Goal: Transaction & Acquisition: Purchase product/service

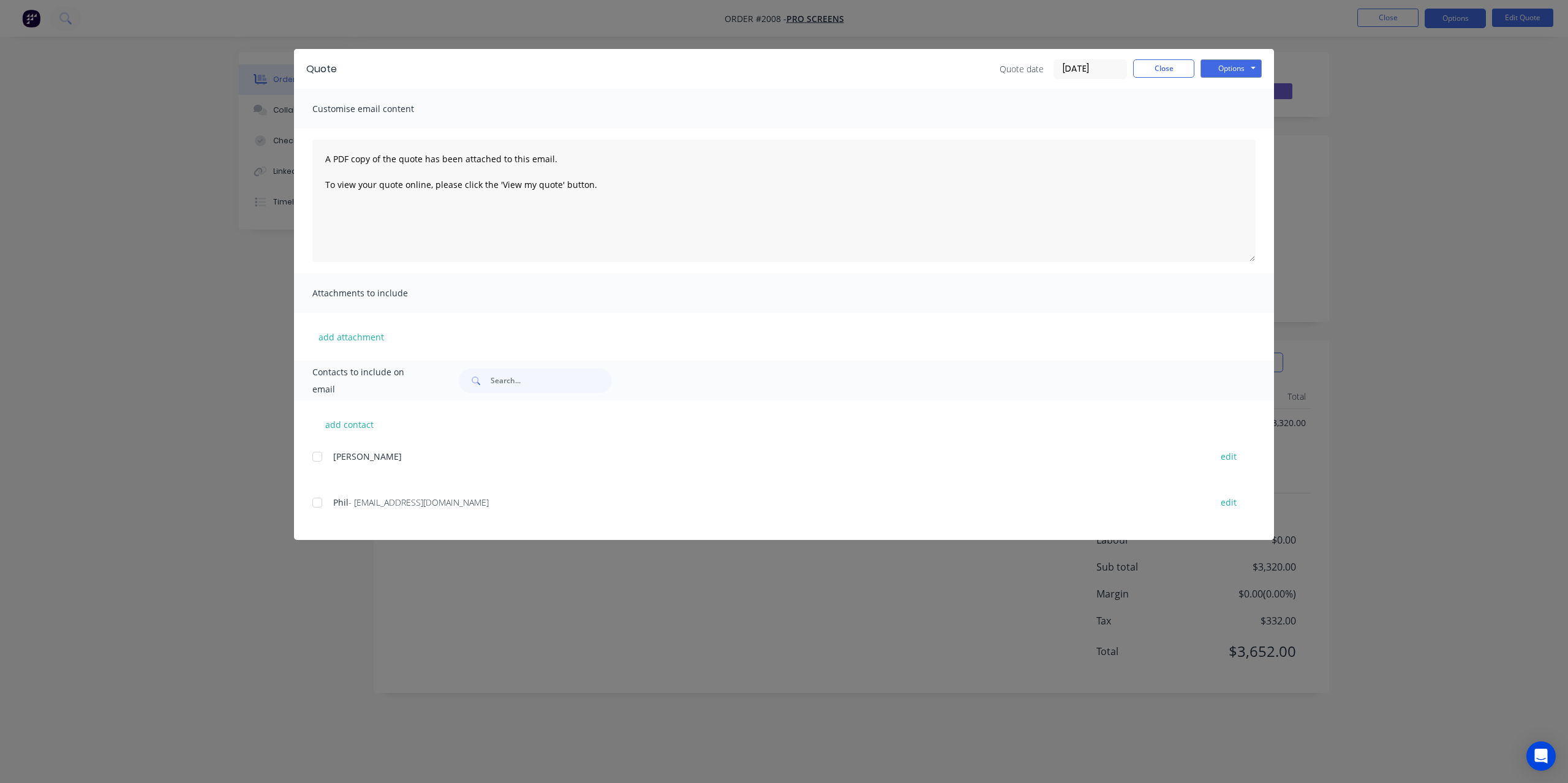
click at [1145, 72] on button "Close" at bounding box center [1164, 68] width 61 height 18
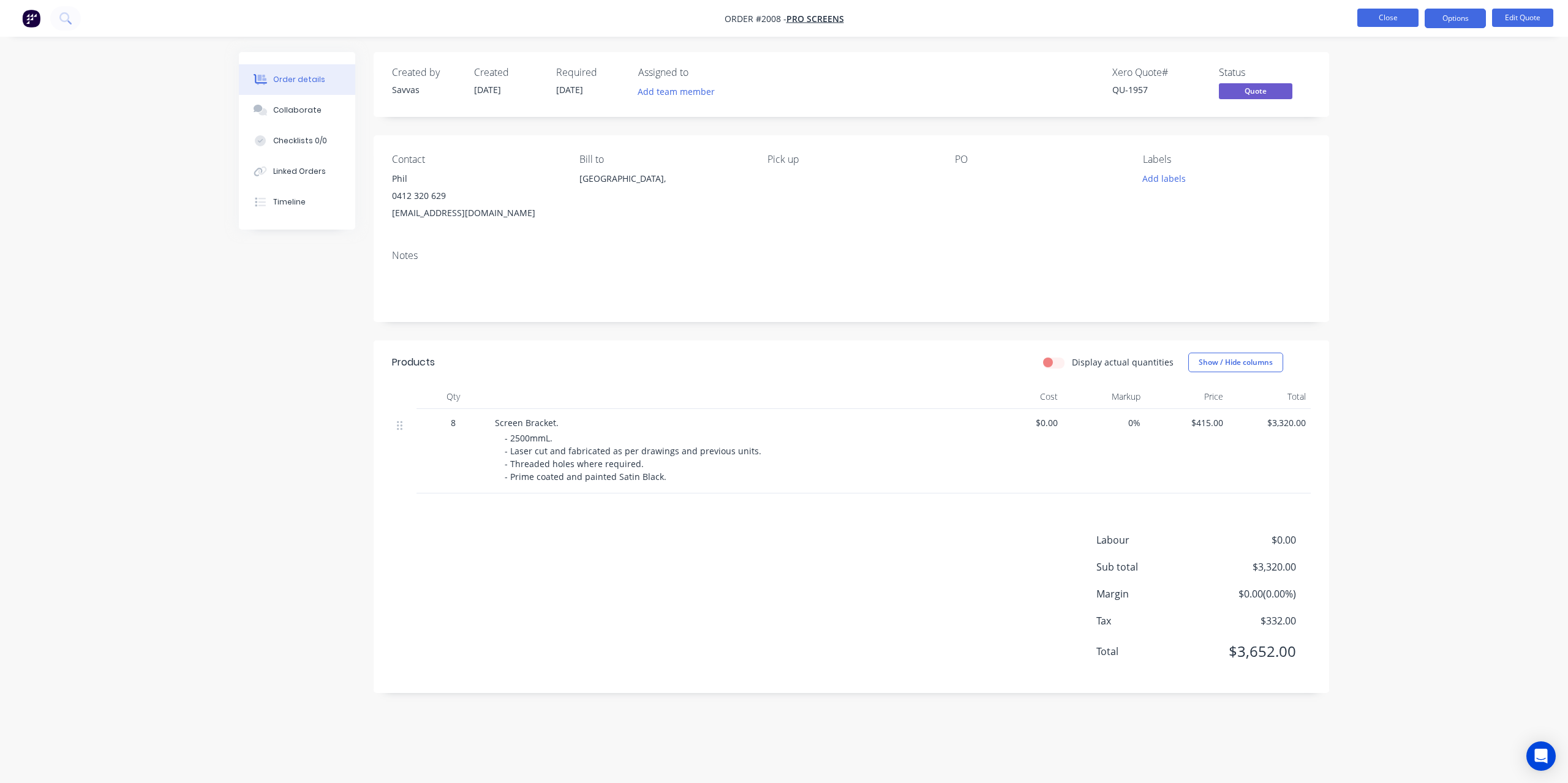
click at [1394, 24] on button "Close" at bounding box center [1388, 17] width 61 height 18
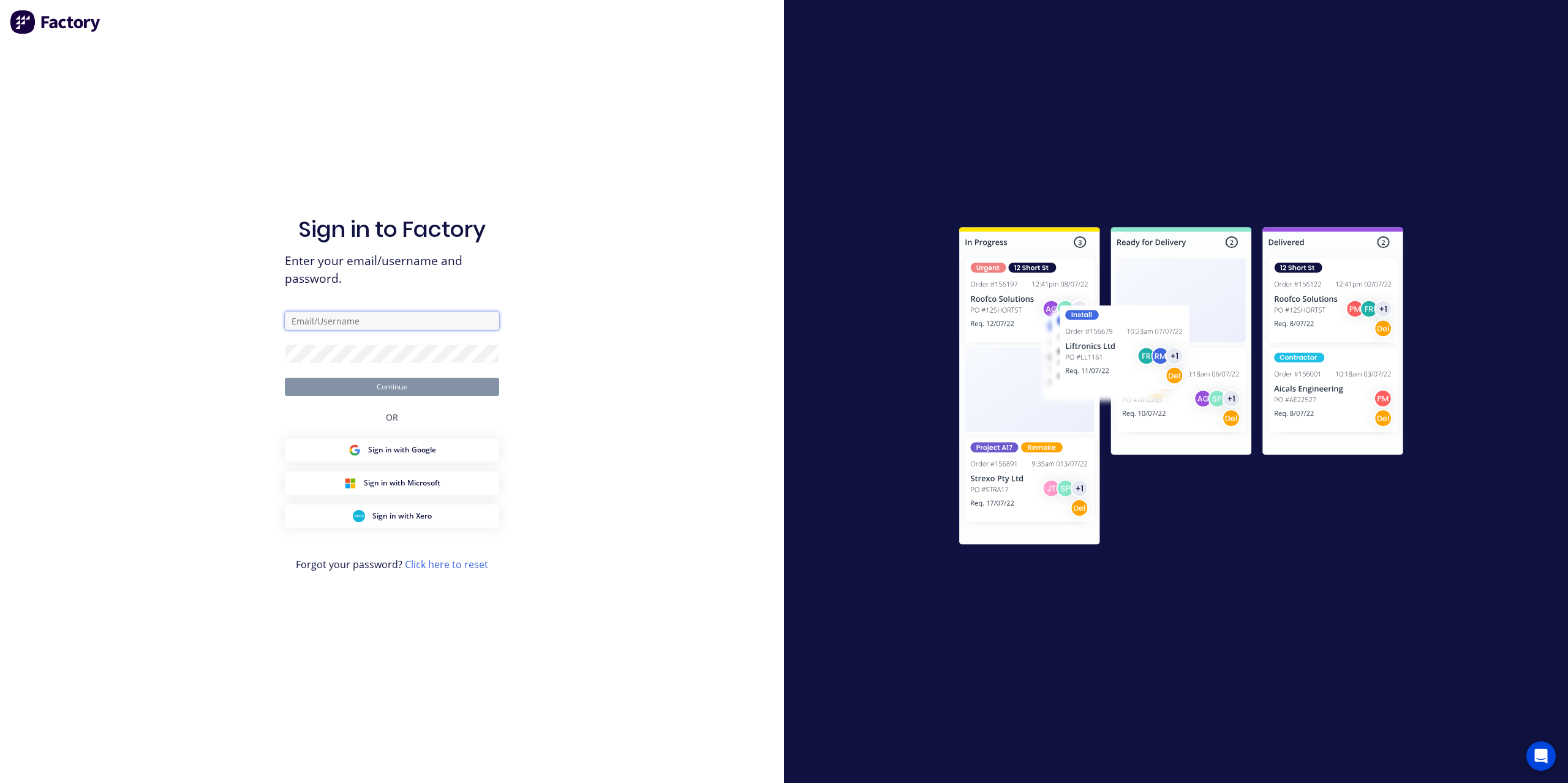
type input "[EMAIL_ADDRESS][DOMAIN_NAME]"
click at [449, 376] on form "[EMAIL_ADDRESS][DOMAIN_NAME] Continue" at bounding box center [392, 354] width 214 height 84
click at [451, 384] on button "Continue" at bounding box center [392, 387] width 214 height 18
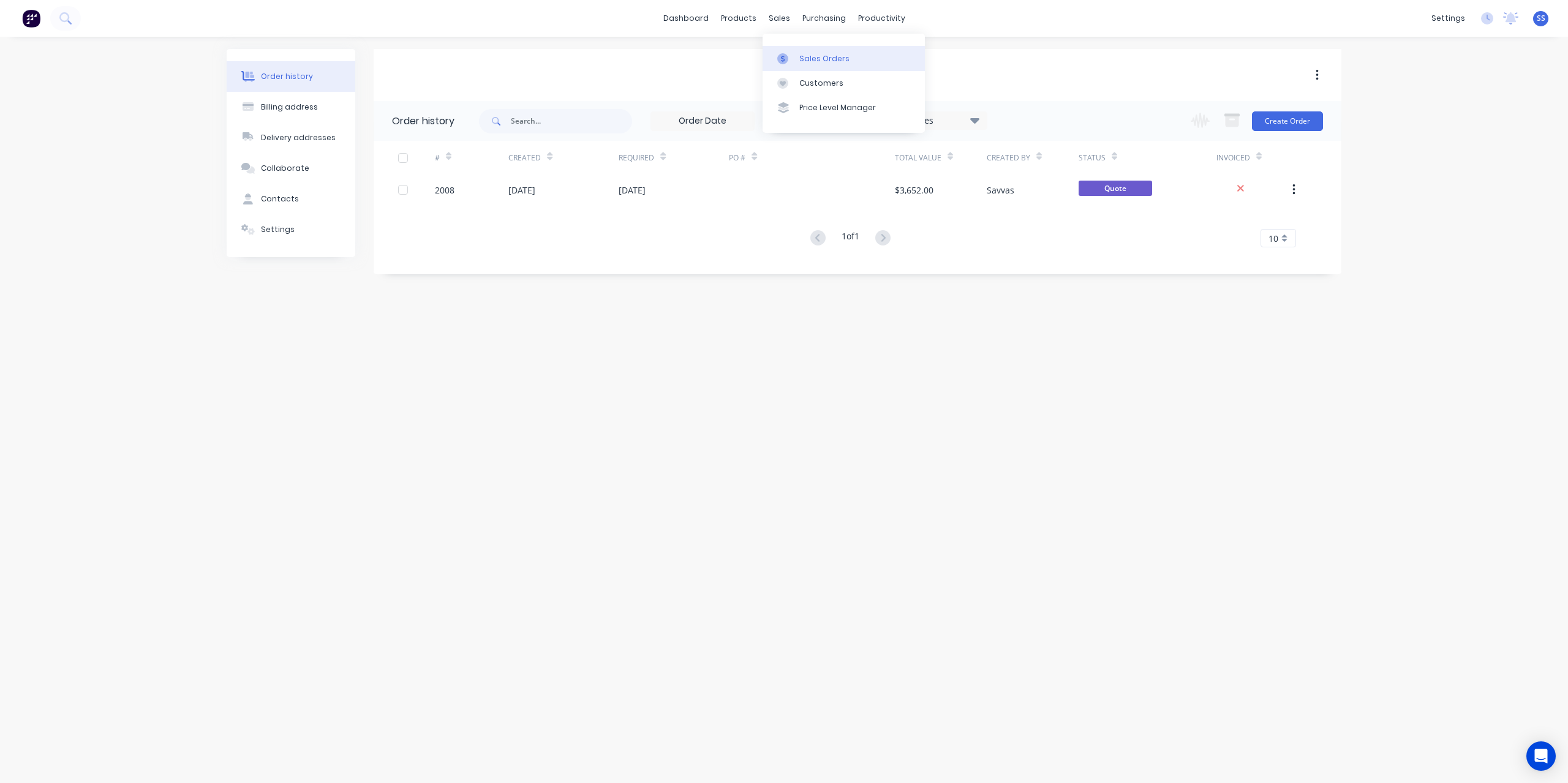
click at [796, 62] on link "Sales Orders" at bounding box center [844, 58] width 162 height 24
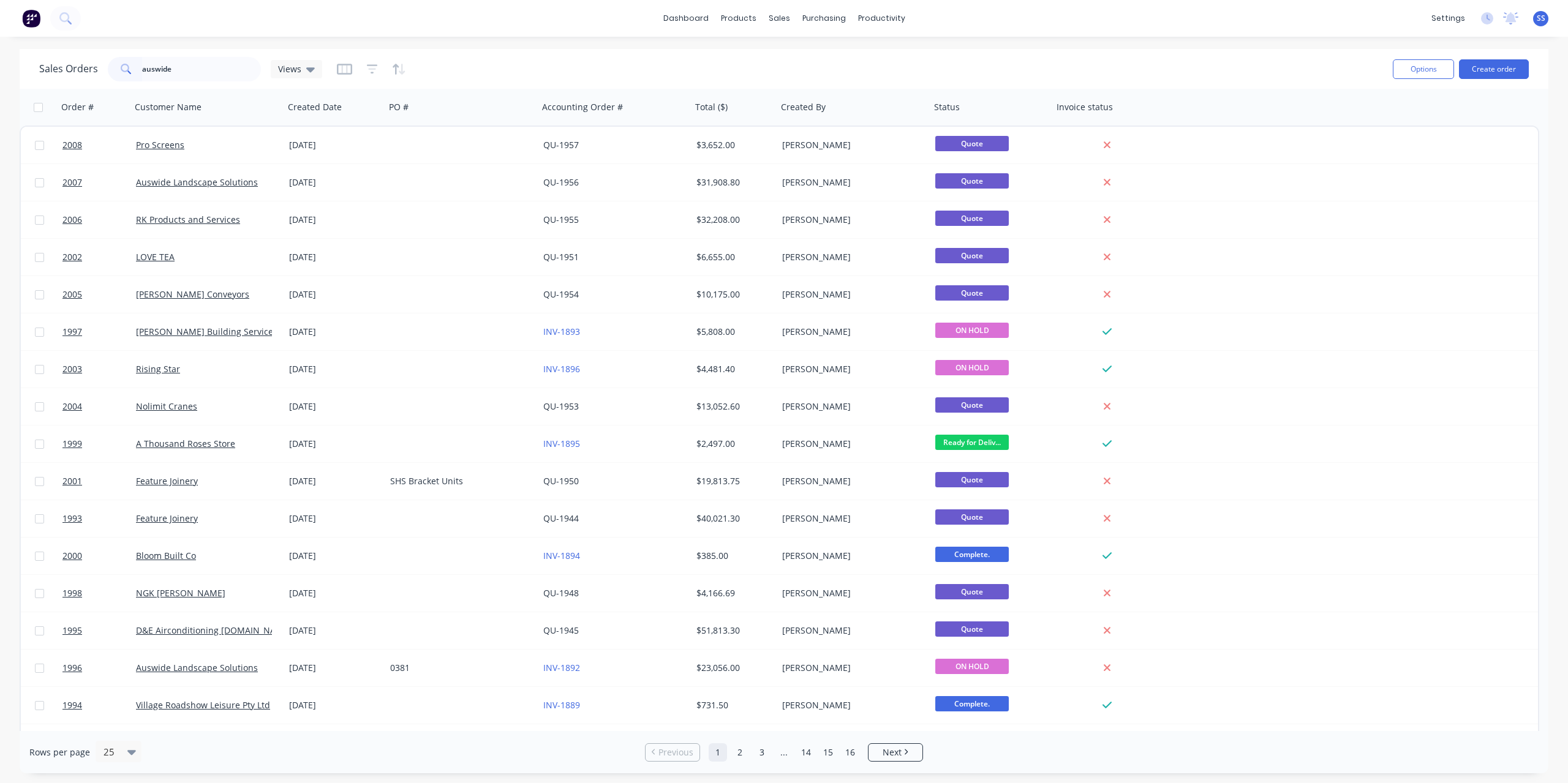
type input "auswide"
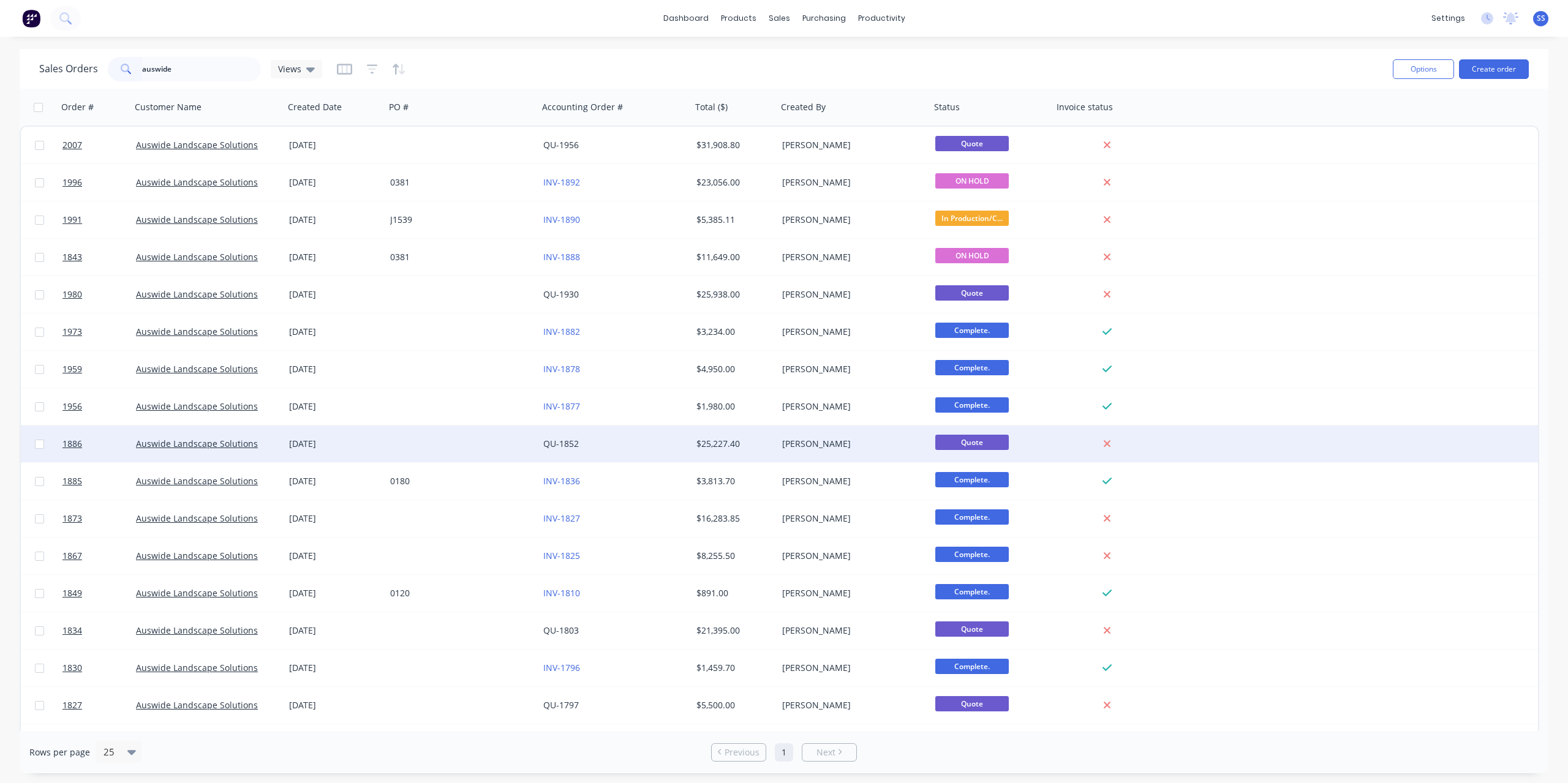
click at [666, 455] on div "QU-1852" at bounding box center [615, 443] width 153 height 37
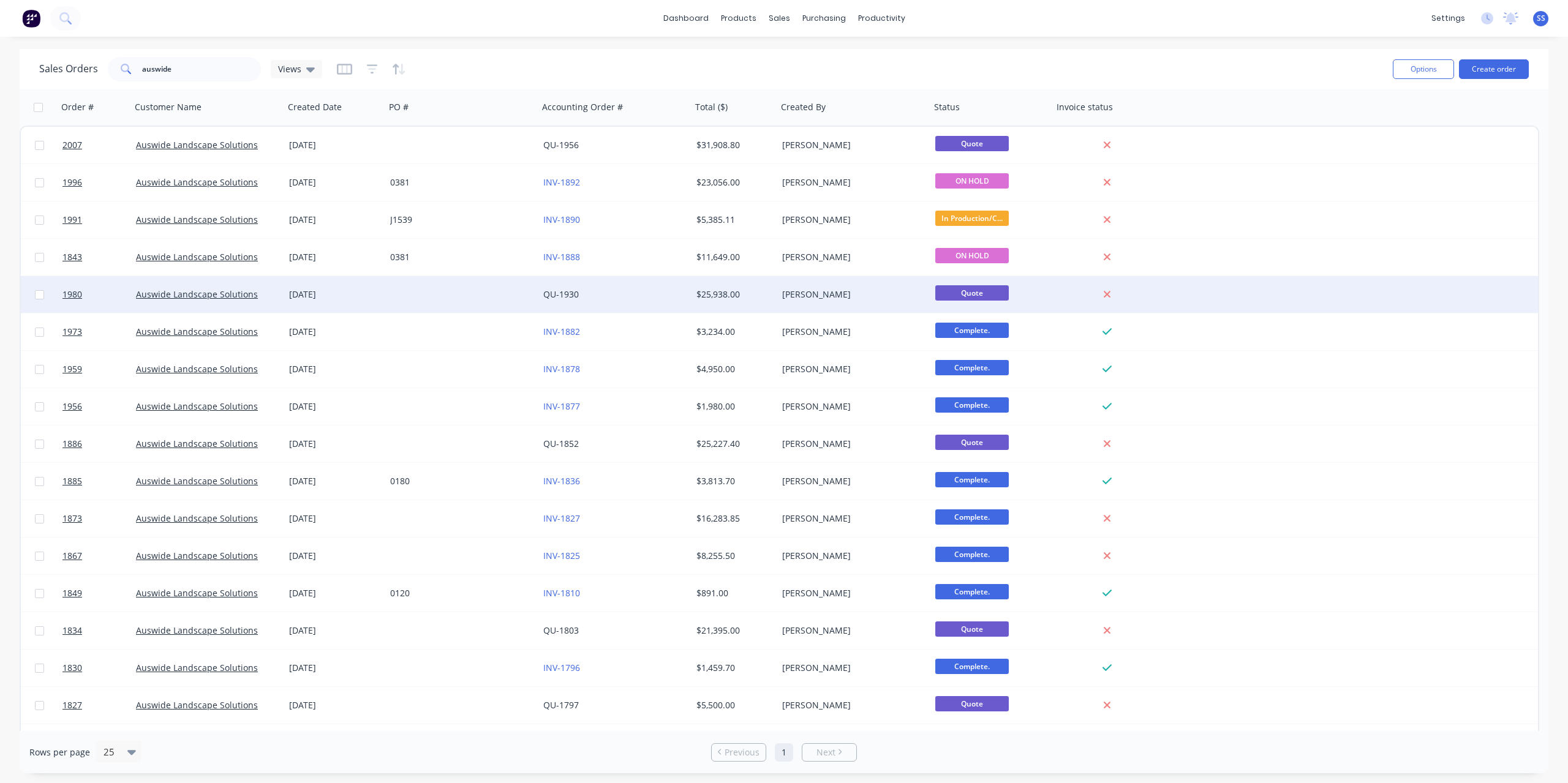
click at [663, 305] on div "QU-1930" at bounding box center [615, 295] width 153 height 37
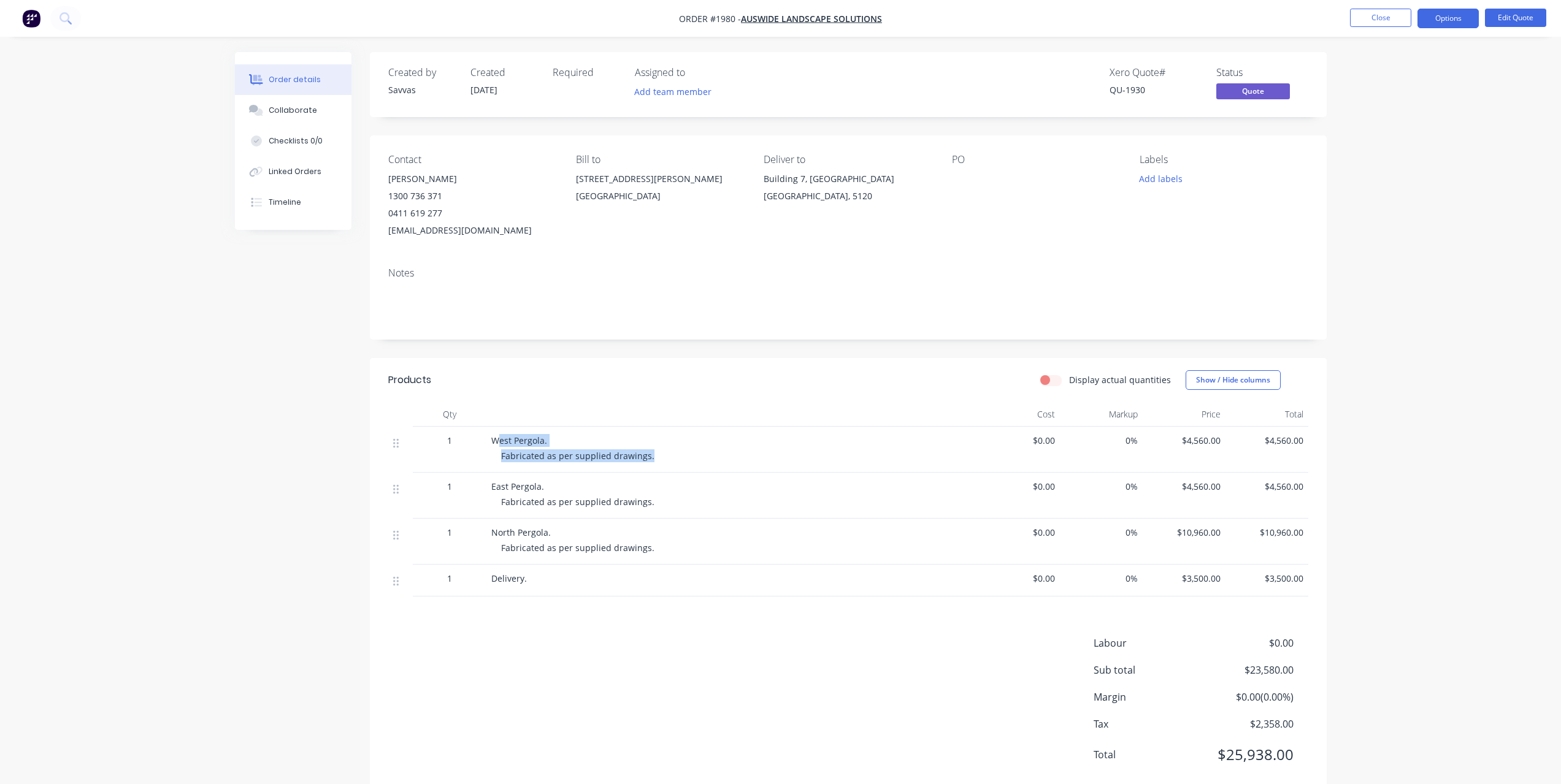
drag, startPoint x: 673, startPoint y: 455, endPoint x: 495, endPoint y: 434, distance: 179.2
click at [495, 434] on div "West Pergola. Fabricated as per supplied drawings." at bounding box center [732, 450] width 491 height 46
click at [495, 435] on span "West Pergola." at bounding box center [519, 440] width 56 height 12
drag, startPoint x: 671, startPoint y: 550, endPoint x: 497, endPoint y: 536, distance: 174.6
click at [497, 536] on div "North Pergola. Fabricated as per supplied drawings." at bounding box center [732, 542] width 491 height 46
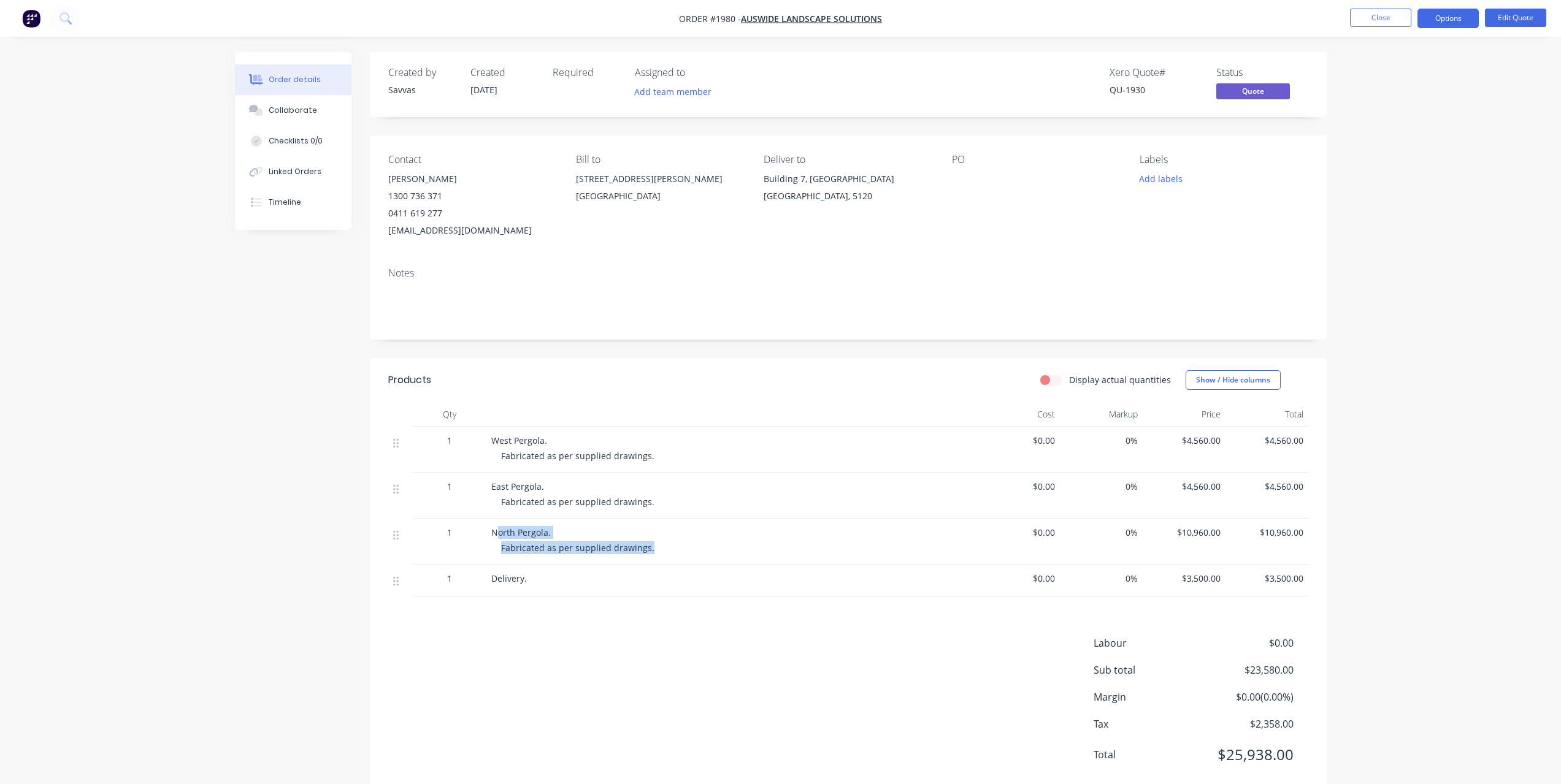
click at [497, 536] on span "North Pergola." at bounding box center [521, 532] width 59 height 12
click at [1361, 24] on button "Close" at bounding box center [1381, 17] width 62 height 18
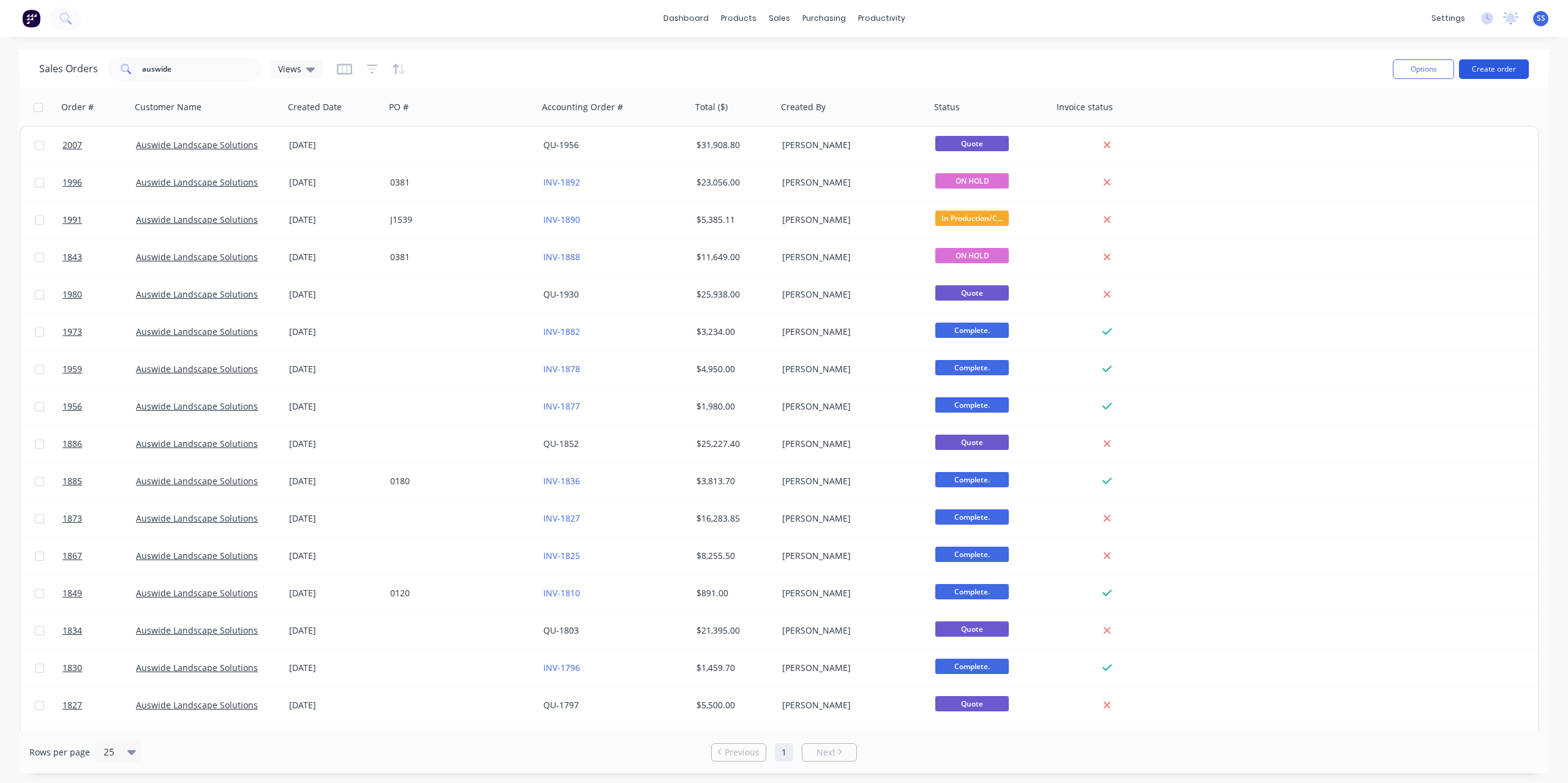
click at [1514, 76] on button "Create order" at bounding box center [1493, 69] width 70 height 20
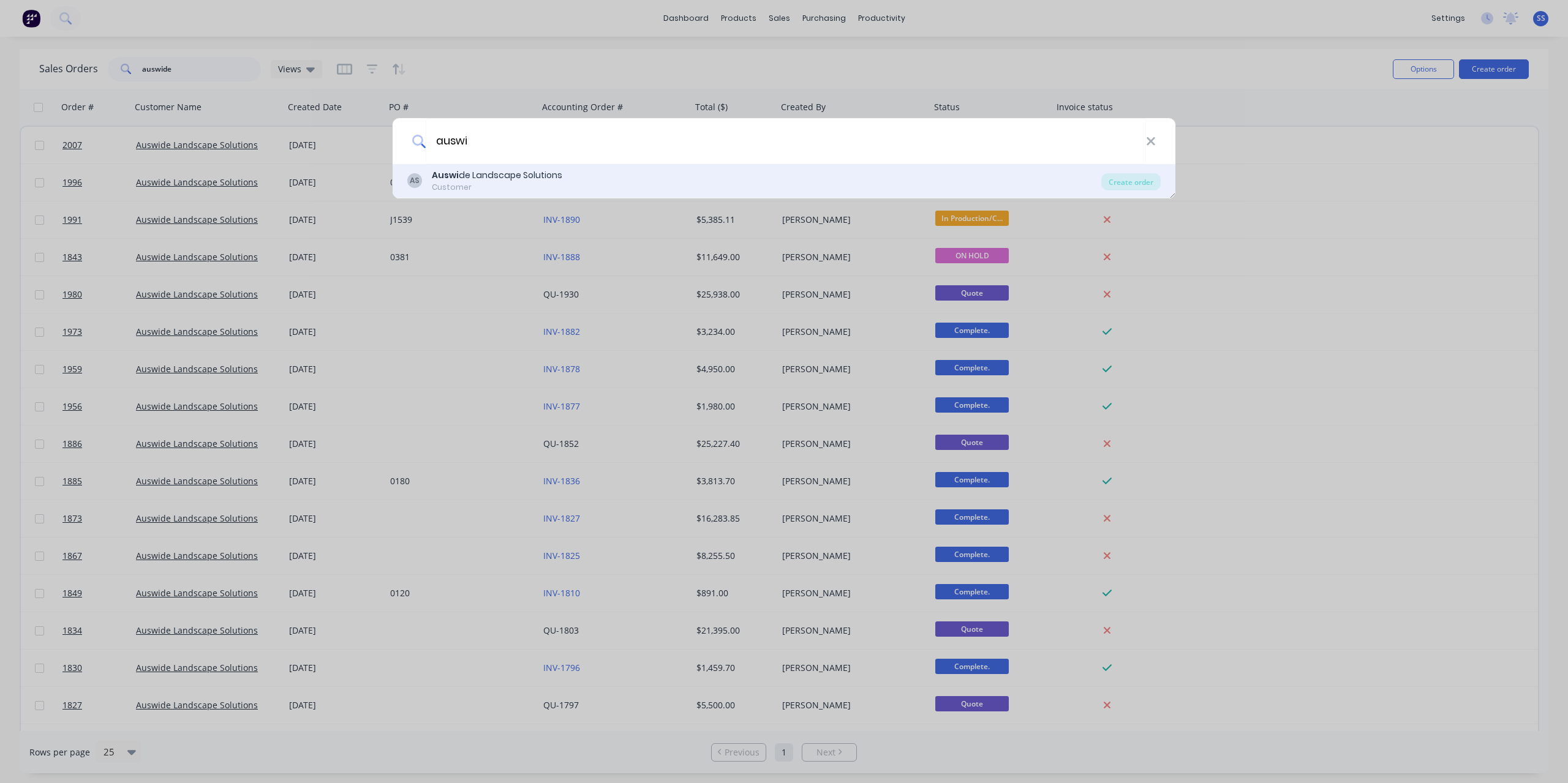
type input "auswi"
click at [557, 180] on div "Auswi de Landscape Solutions" at bounding box center [497, 176] width 131 height 13
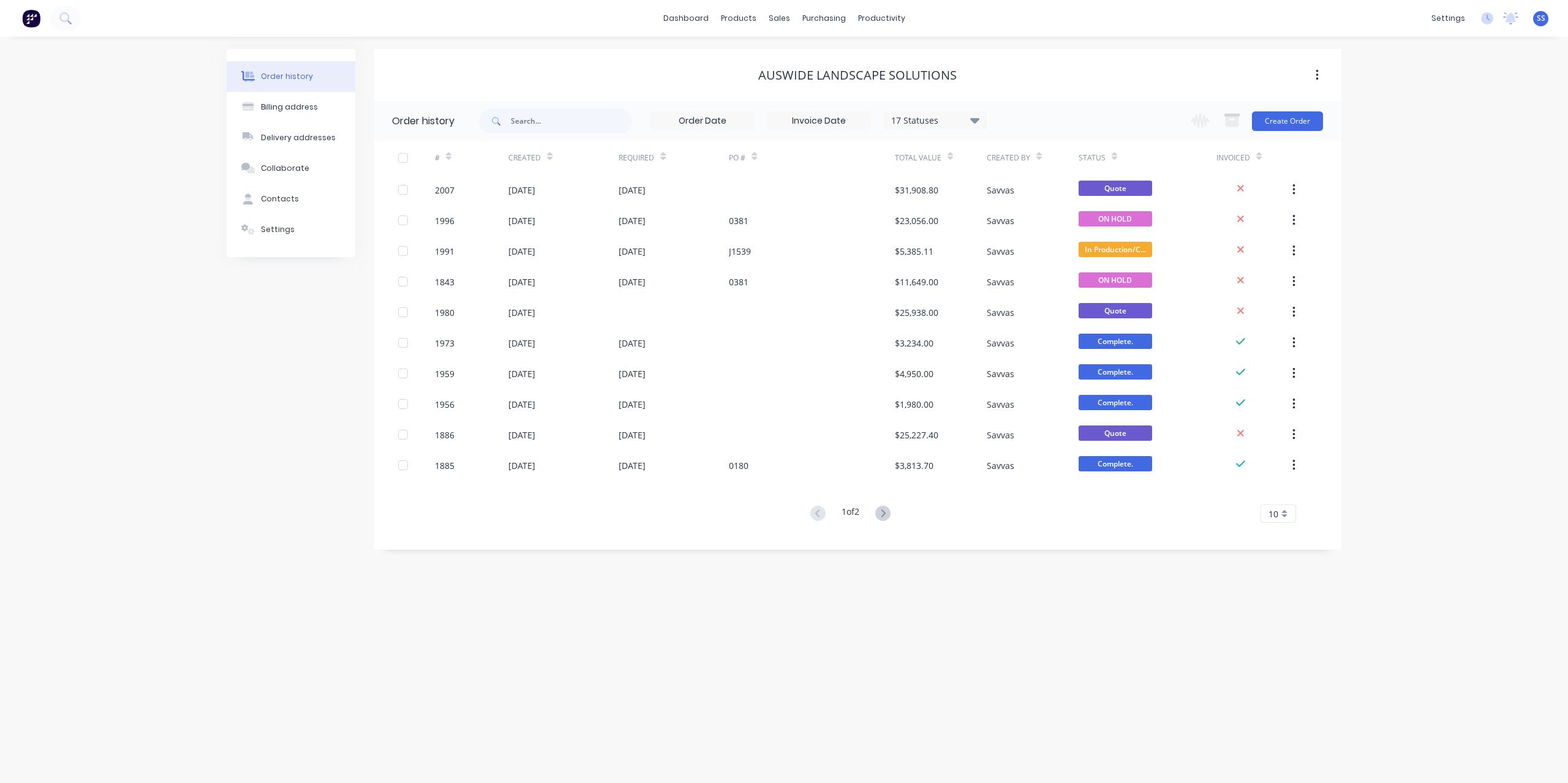
click at [1273, 131] on div "Change order status Submitted ON HOLD Ready for production. In Production/Comme…" at bounding box center [1253, 121] width 139 height 40
click at [1279, 121] on button "Create Order" at bounding box center [1287, 121] width 71 height 20
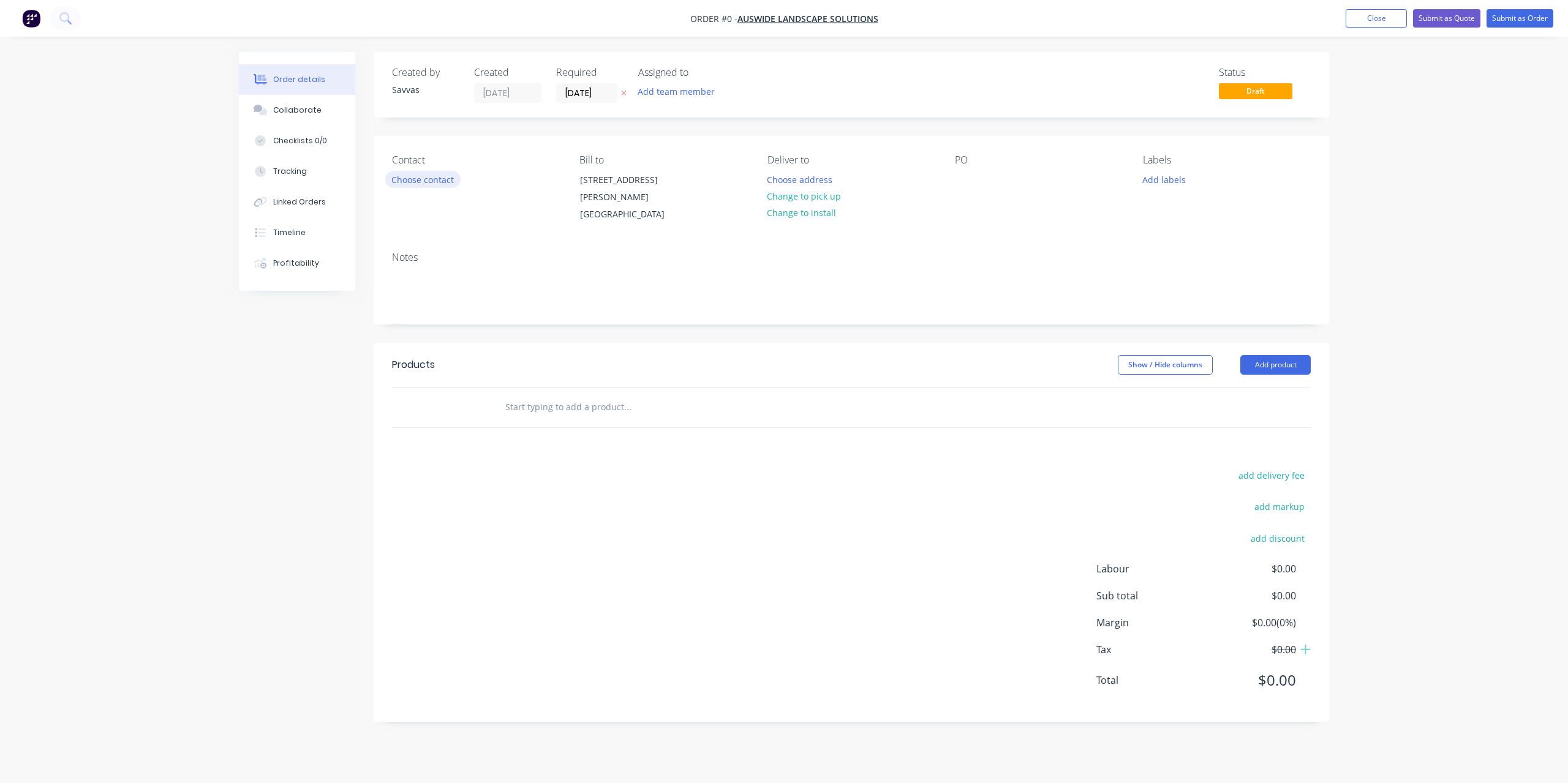
click at [439, 183] on button "Choose contact" at bounding box center [423, 179] width 76 height 17
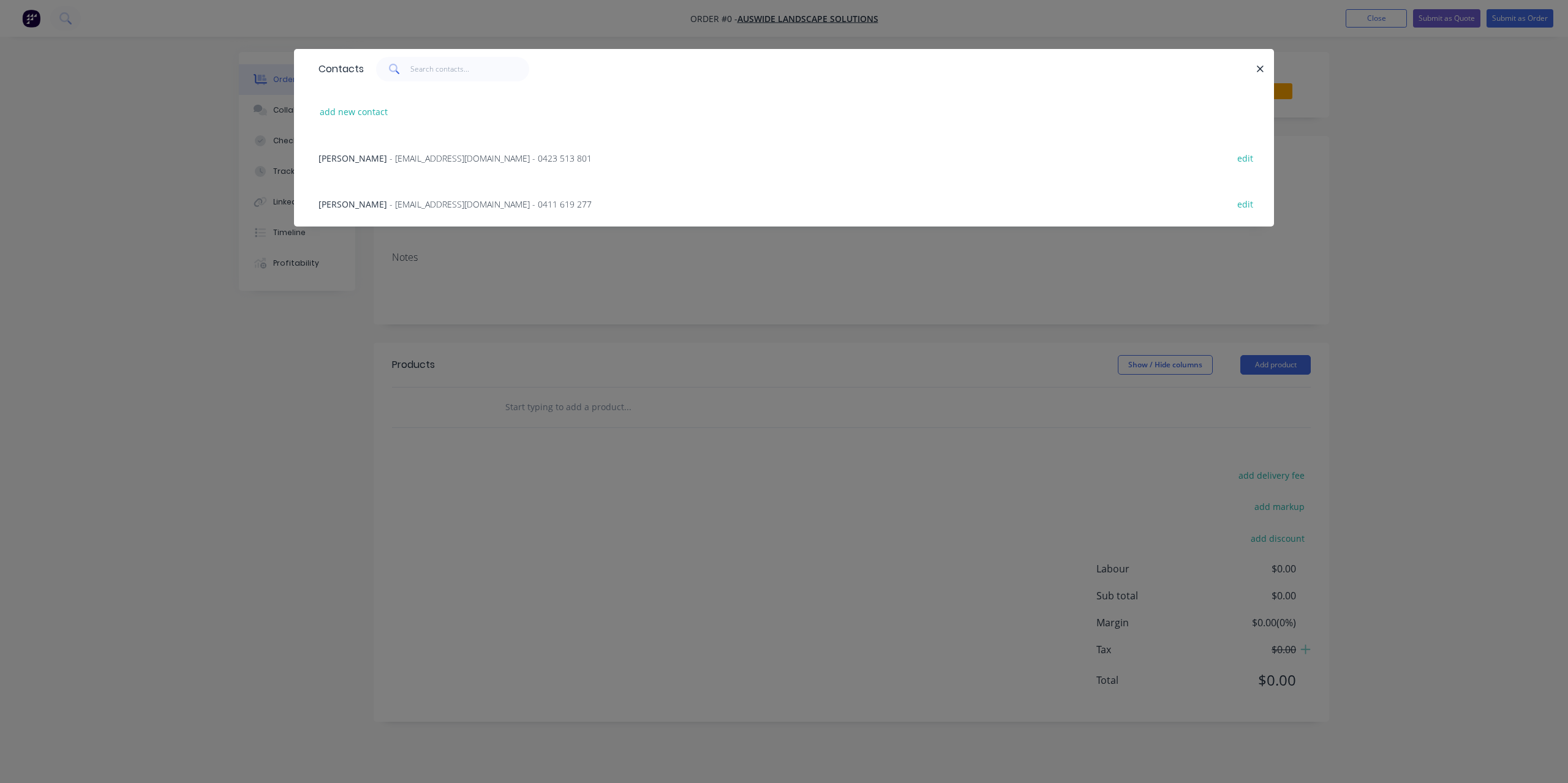
click at [621, 206] on div "Amir Hosseini - Estimator@auswidelandscapes.com.au - 0411 619 277 edit" at bounding box center [783, 203] width 943 height 46
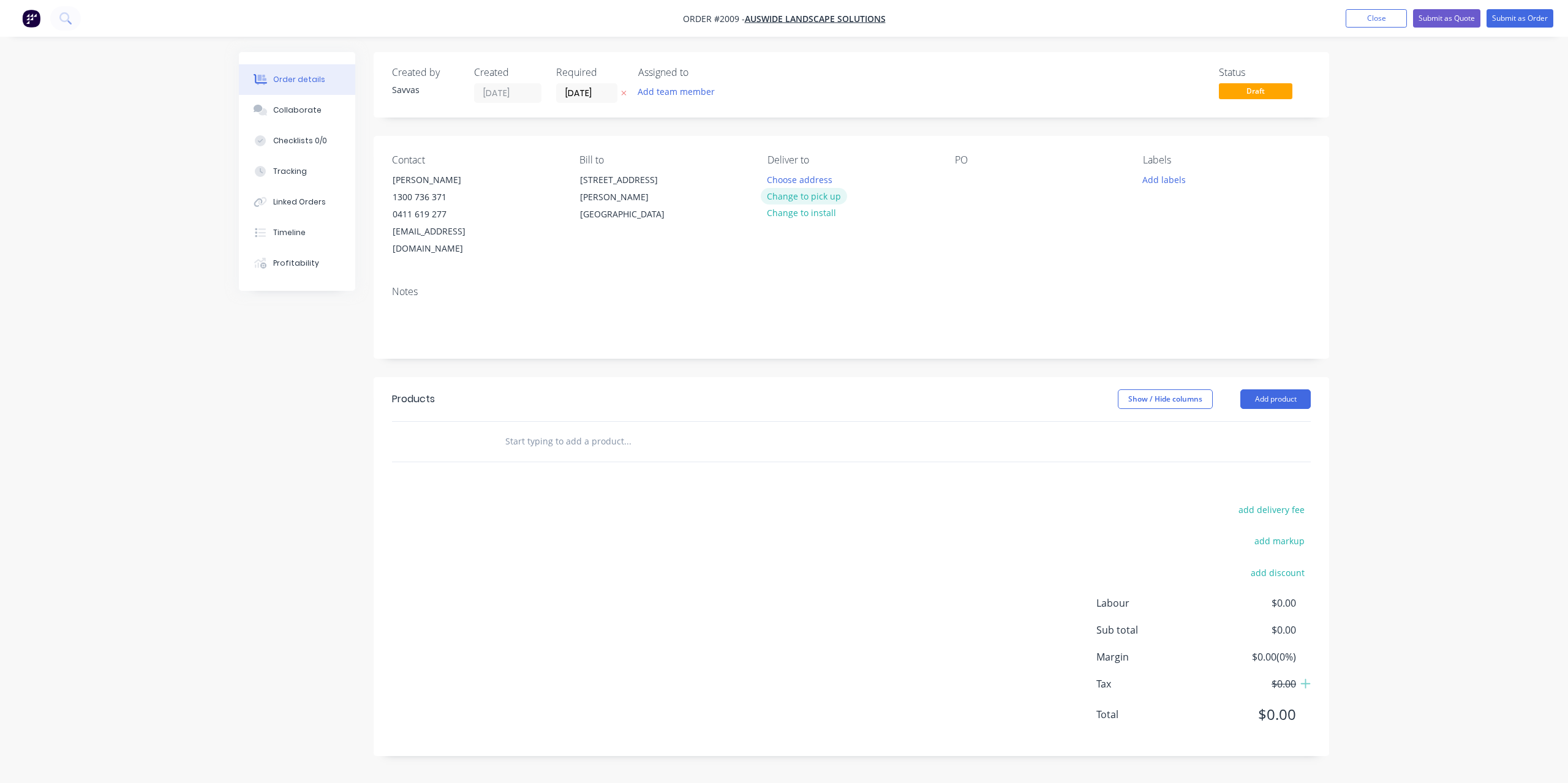
click at [786, 202] on button "Change to pick up" at bounding box center [804, 196] width 87 height 17
click at [1266, 389] on button "Add product" at bounding box center [1275, 399] width 70 height 20
click at [1260, 446] on div "Basic product" at bounding box center [1253, 455] width 95 height 18
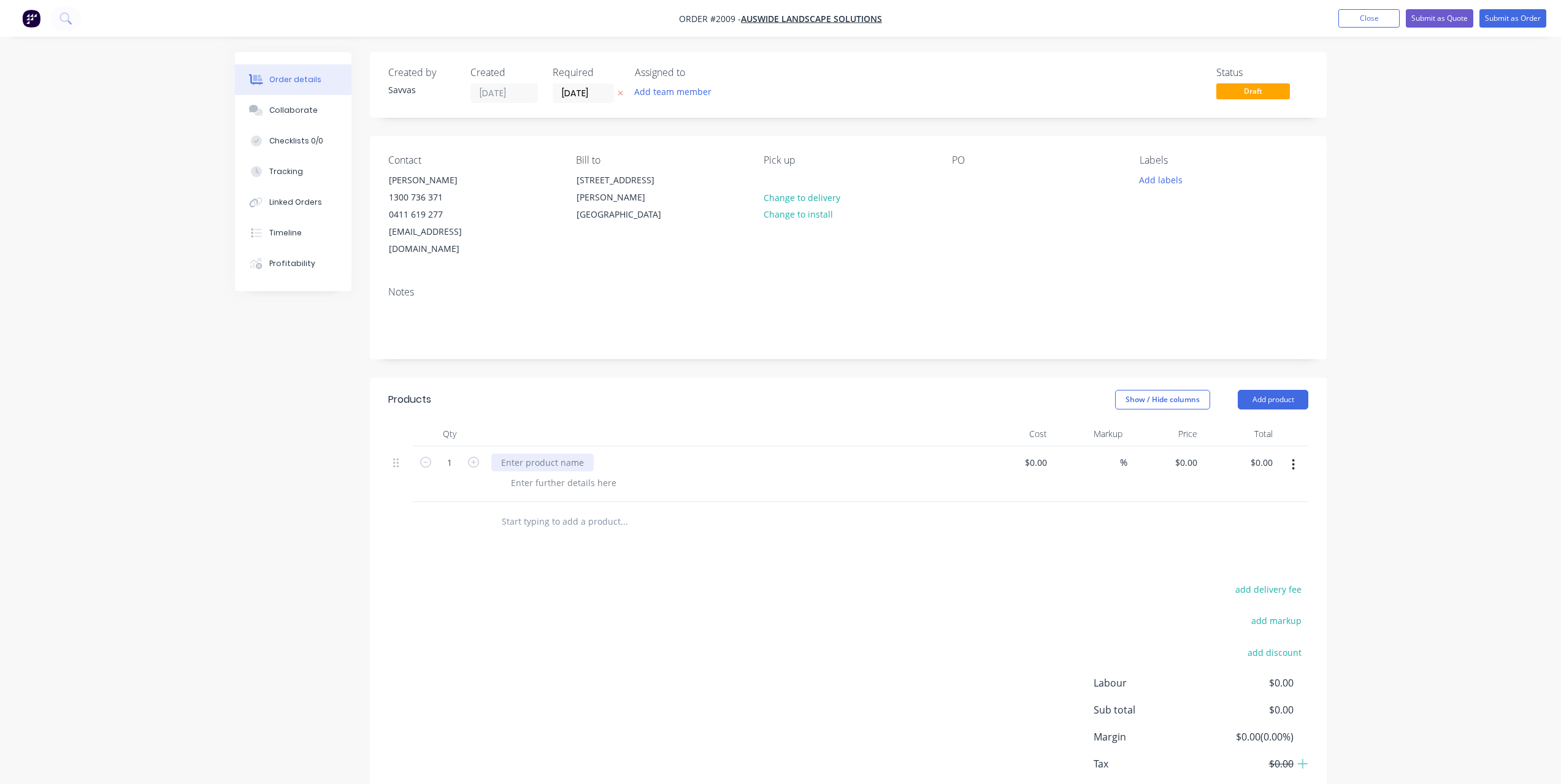
click at [571, 454] on div at bounding box center [543, 462] width 103 height 18
click at [963, 178] on div at bounding box center [961, 180] width 20 height 18
drag, startPoint x: 770, startPoint y: 663, endPoint x: 728, endPoint y: 636, distance: 49.9
click at [773, 663] on div "add delivery fee add markup add discount Labour $0.00 Sub total $0.00 Margin $0…" at bounding box center [848, 700] width 920 height 237
click at [577, 455] on div at bounding box center [732, 474] width 491 height 56
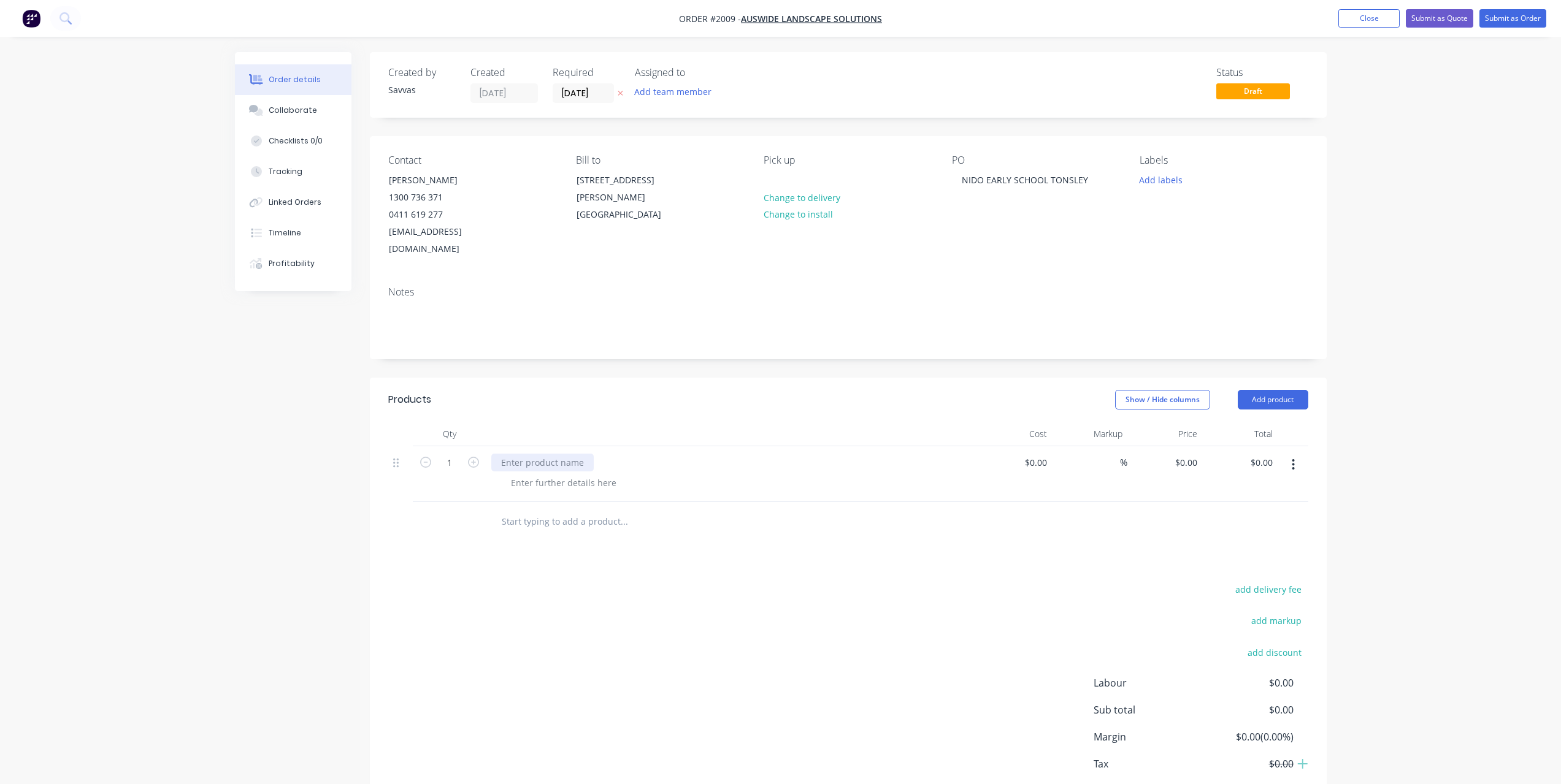
click at [575, 454] on div at bounding box center [543, 462] width 103 height 18
click at [1253, 390] on button "Add product" at bounding box center [1272, 399] width 70 height 20
click at [1253, 446] on div "Basic product" at bounding box center [1250, 455] width 95 height 18
click at [586, 510] on div at bounding box center [543, 518] width 103 height 18
click at [1257, 390] on button "Add product" at bounding box center [1272, 399] width 70 height 20
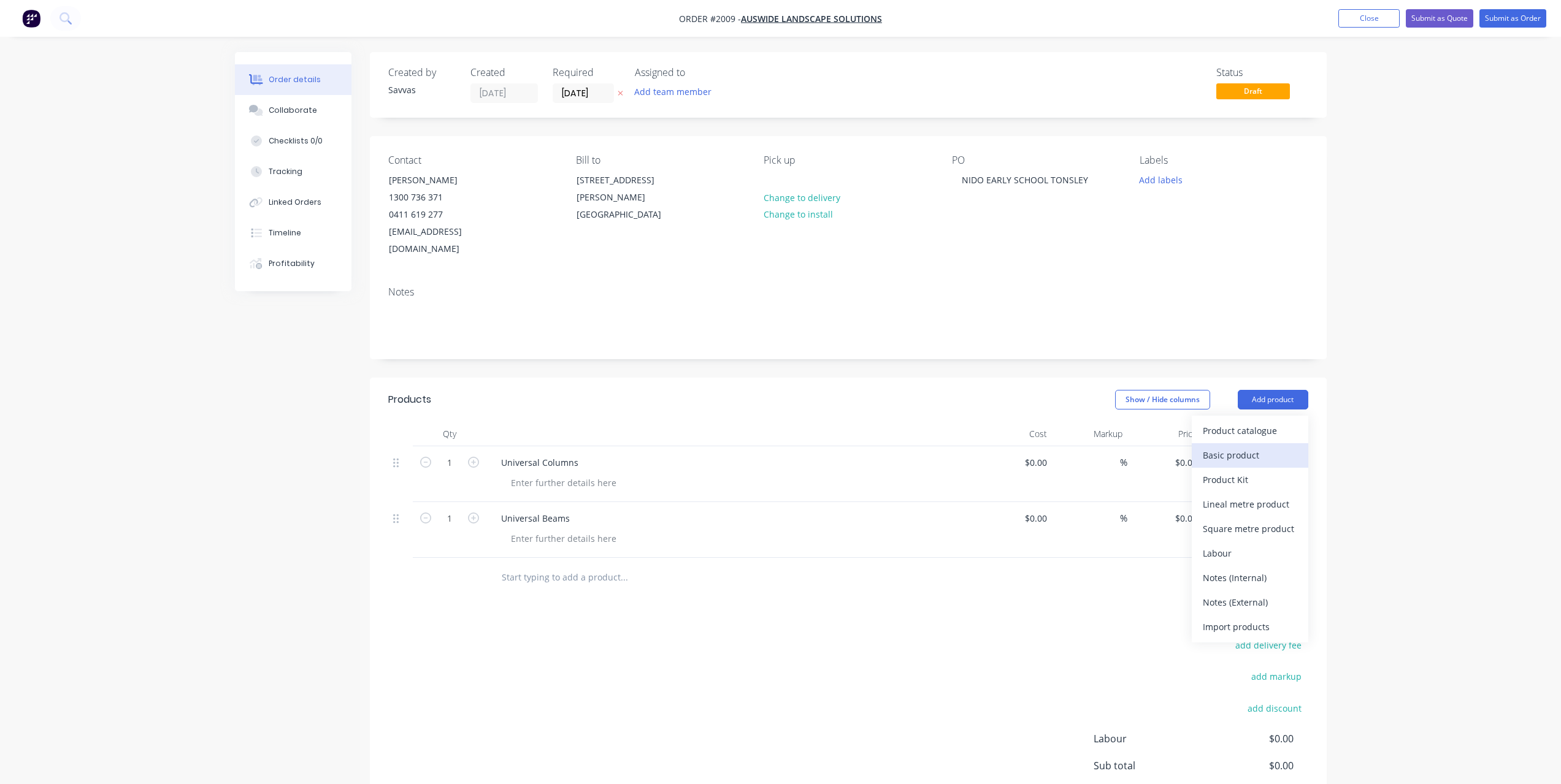
click at [1241, 446] on div "Basic product" at bounding box center [1250, 455] width 95 height 18
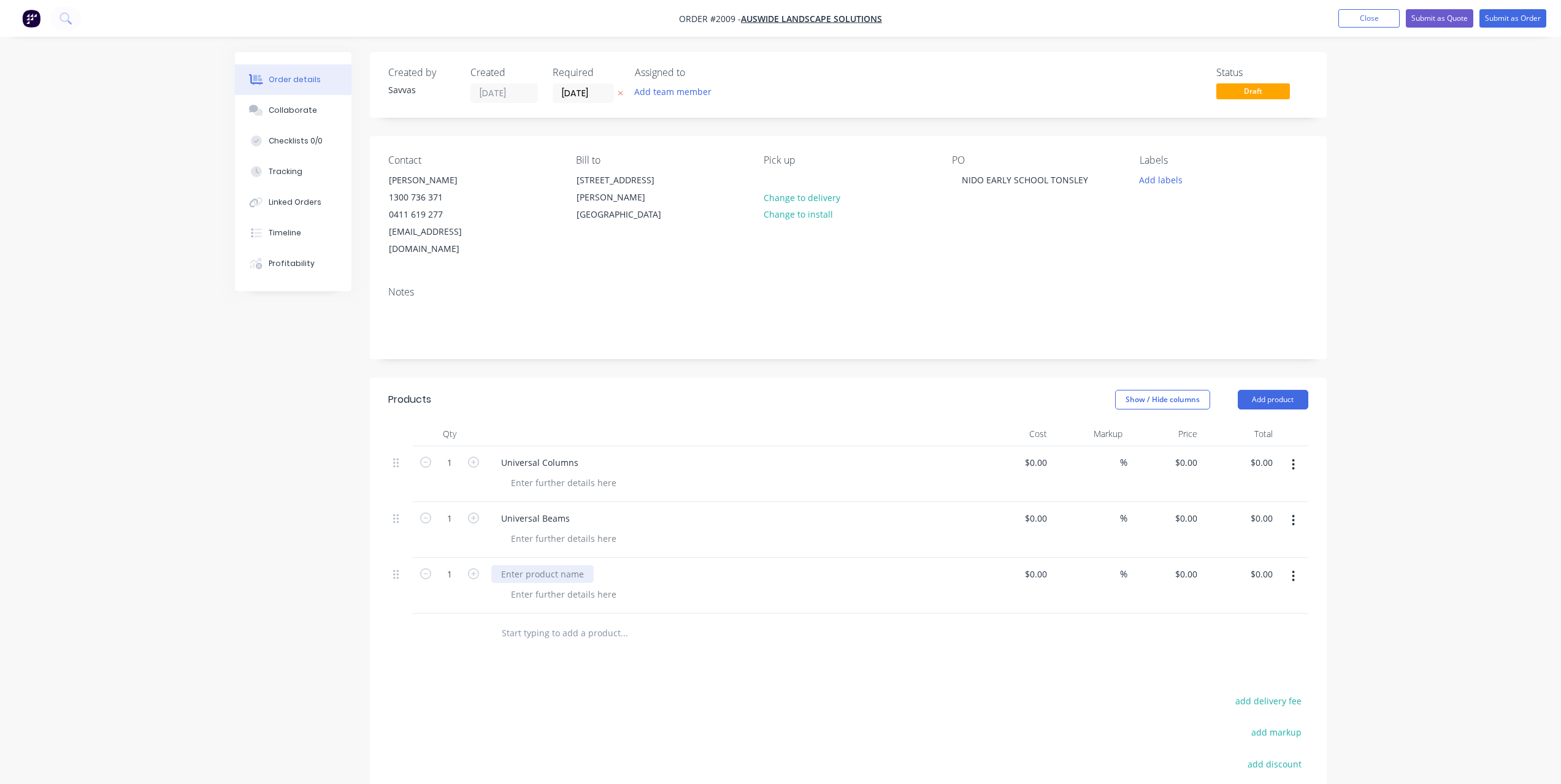
click at [547, 566] on div at bounding box center [543, 574] width 103 height 18
click at [815, 378] on header "Products Show / Hide columns Add product" at bounding box center [848, 400] width 957 height 44
click at [1251, 390] on button "Add product" at bounding box center [1272, 399] width 70 height 20
click at [1242, 446] on div "Basic product" at bounding box center [1250, 455] width 95 height 18
click at [1292, 625] on icon "button" at bounding box center [1293, 632] width 3 height 13
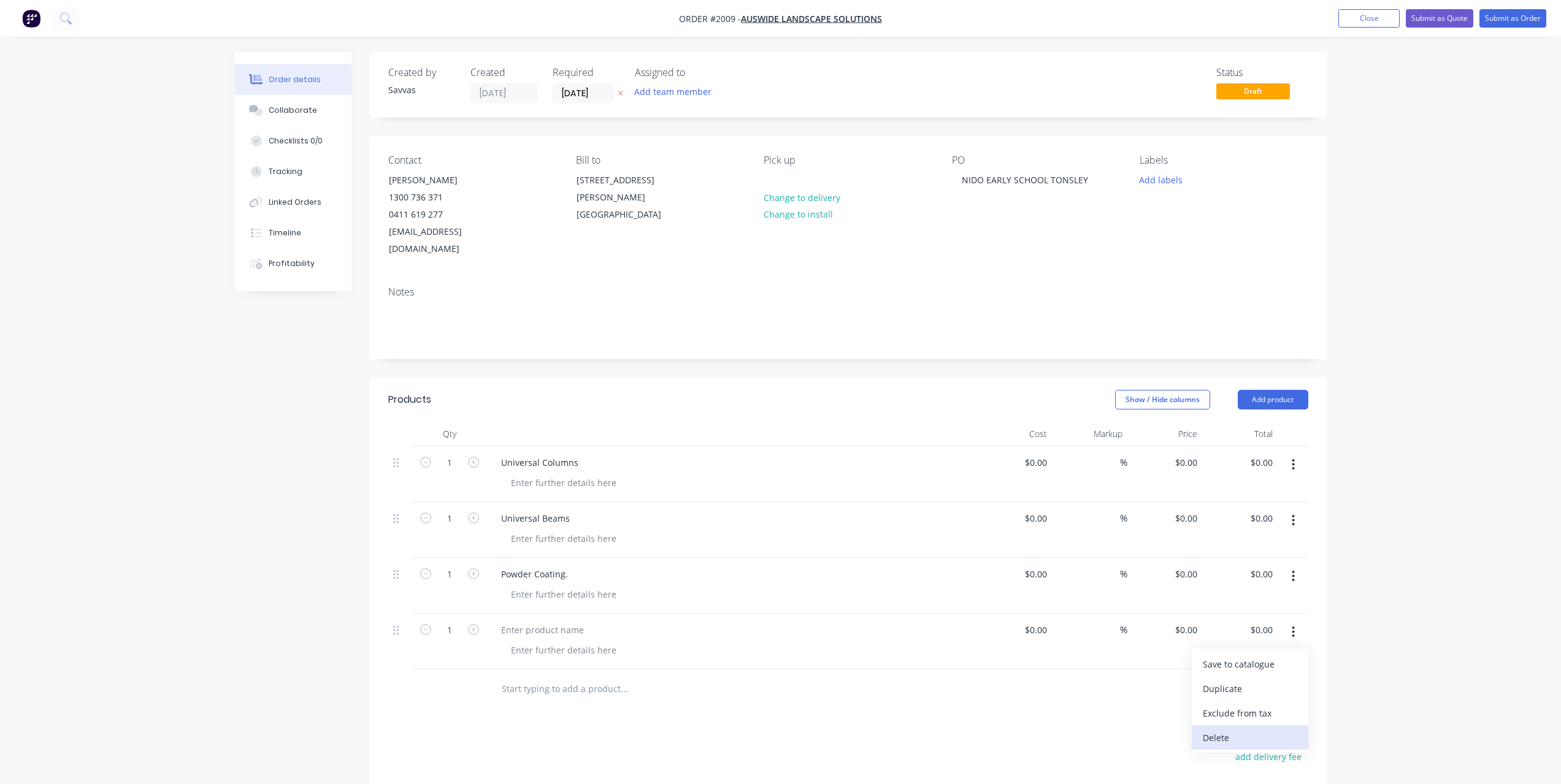
click at [1230, 729] on div "Delete" at bounding box center [1250, 737] width 95 height 18
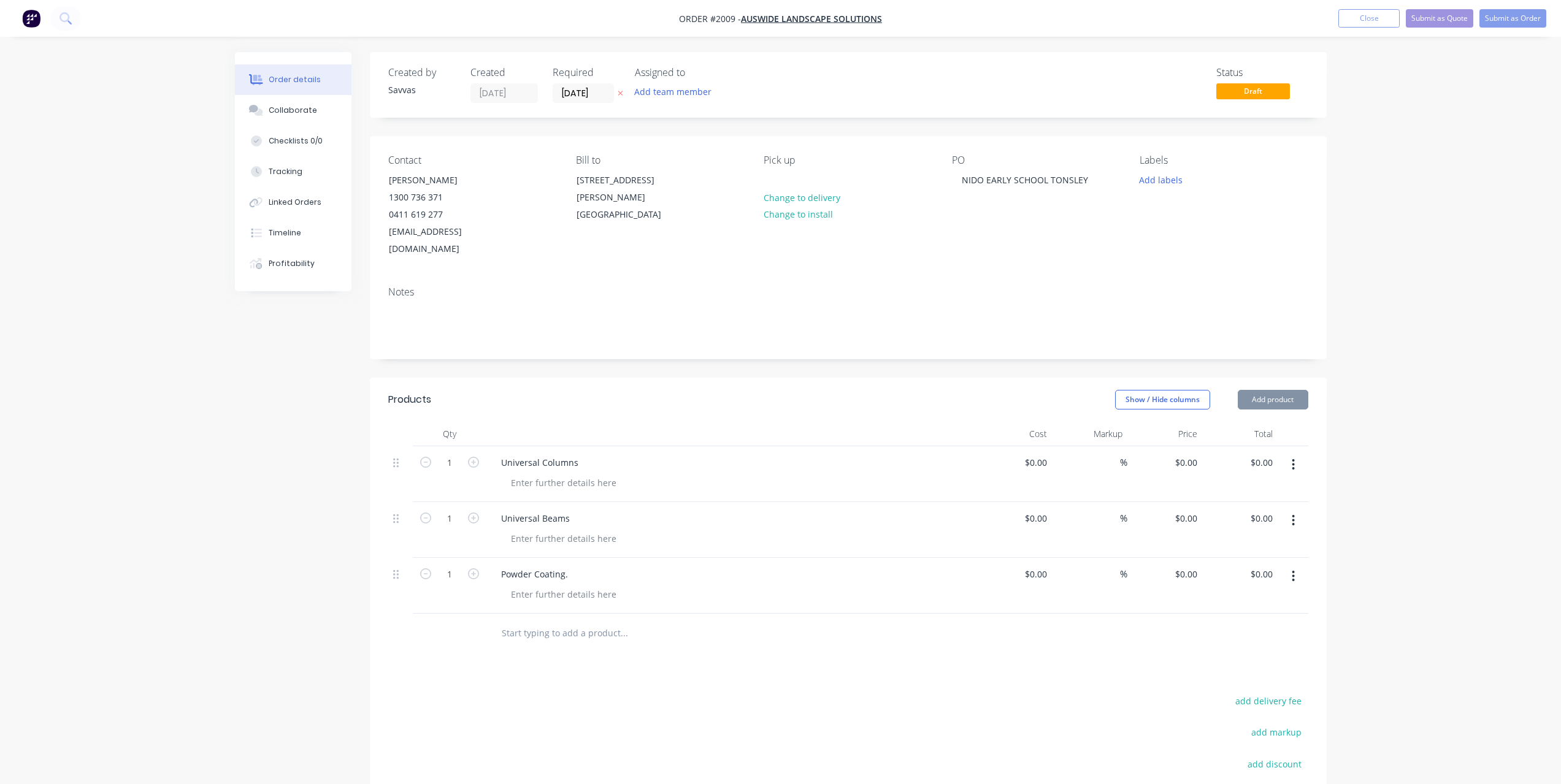
click at [1191, 454] on input "0" at bounding box center [1189, 462] width 28 height 18
type input "$2,289.00"
click at [590, 474] on div at bounding box center [563, 483] width 125 height 18
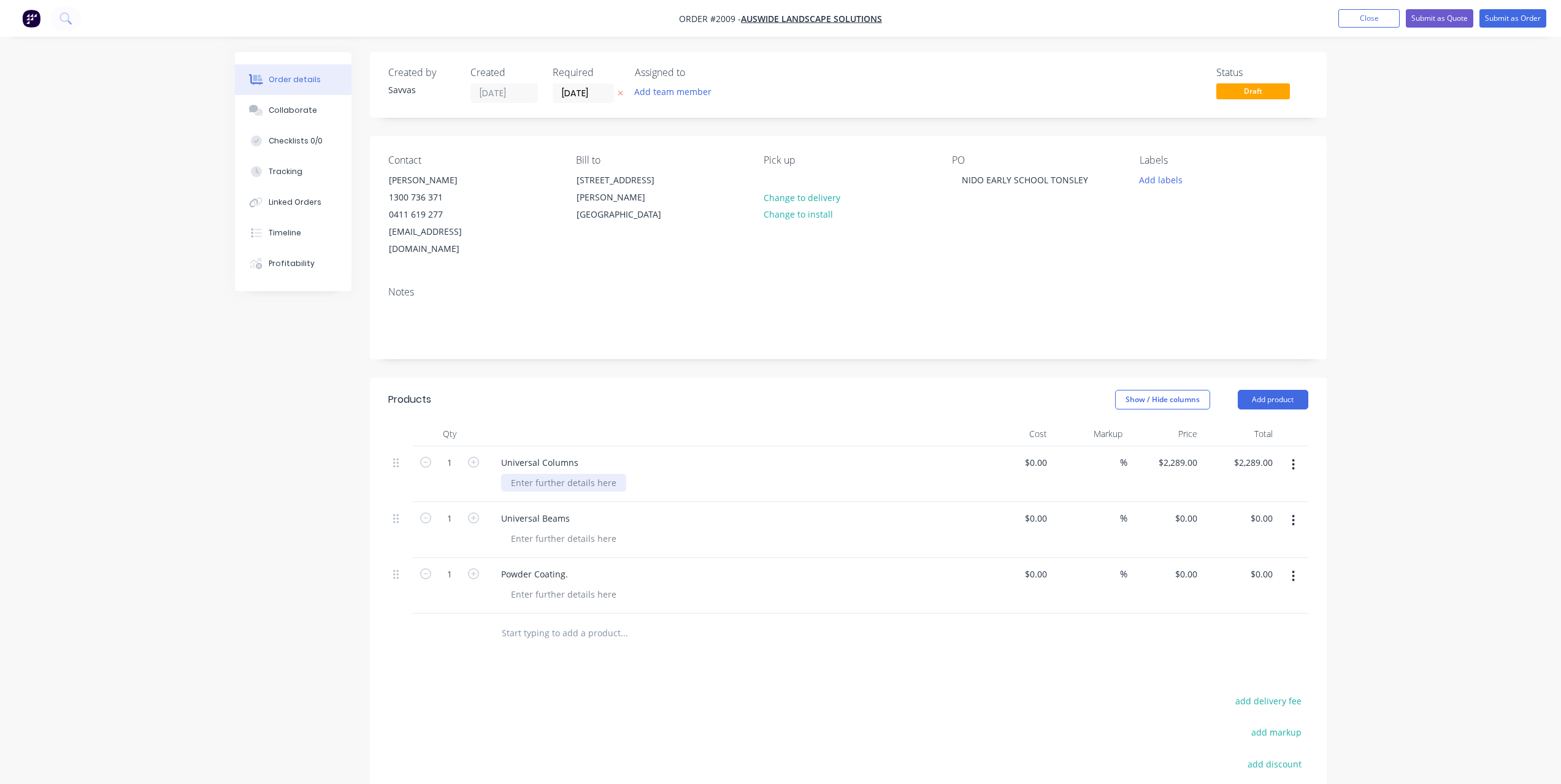
click at [598, 474] on div at bounding box center [563, 483] width 125 height 18
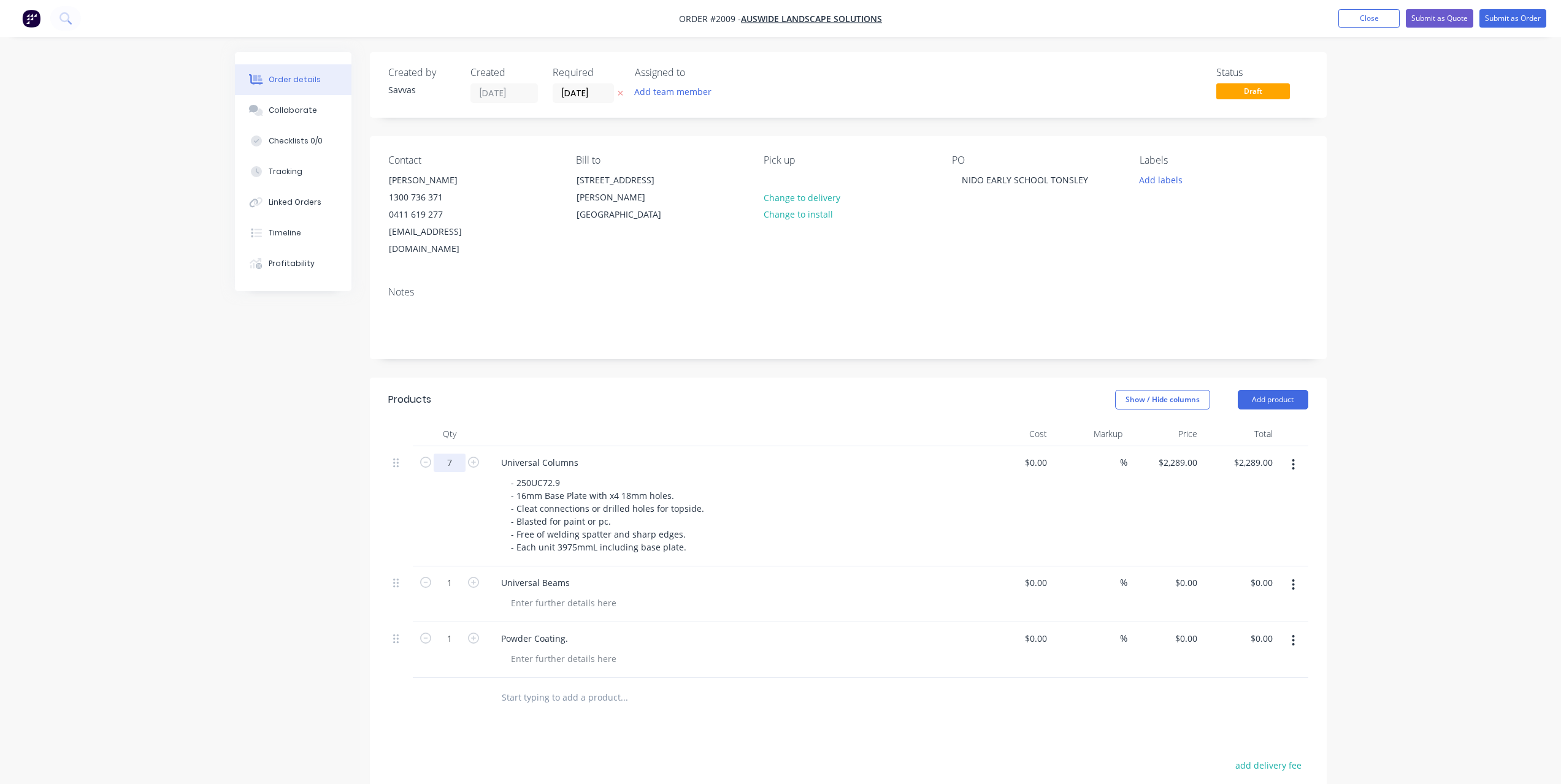
type input "7"
type input "$16,023.00"
click at [545, 403] on header "Products Show / Hide columns Add product" at bounding box center [848, 400] width 957 height 44
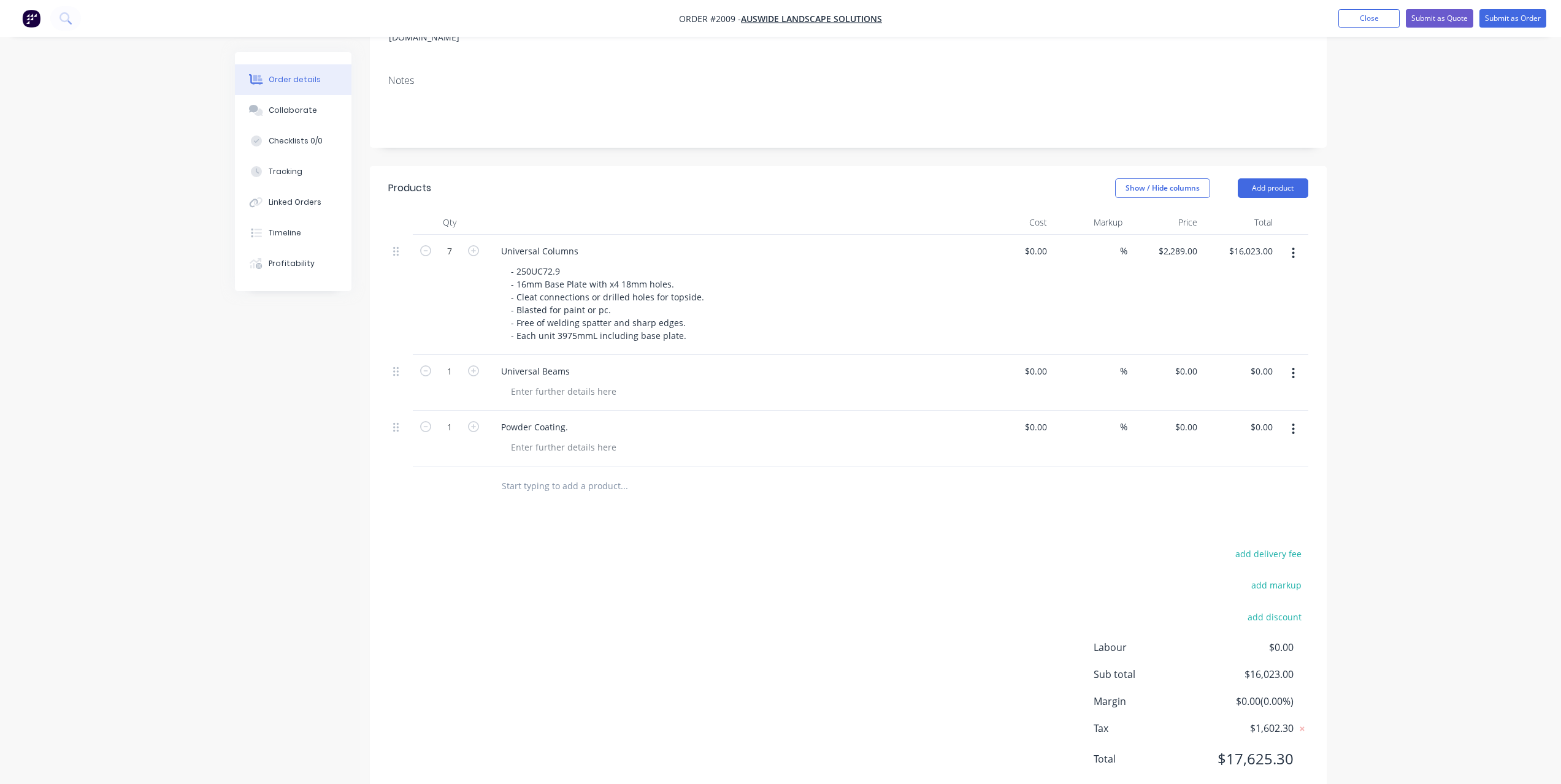
scroll to position [230, 0]
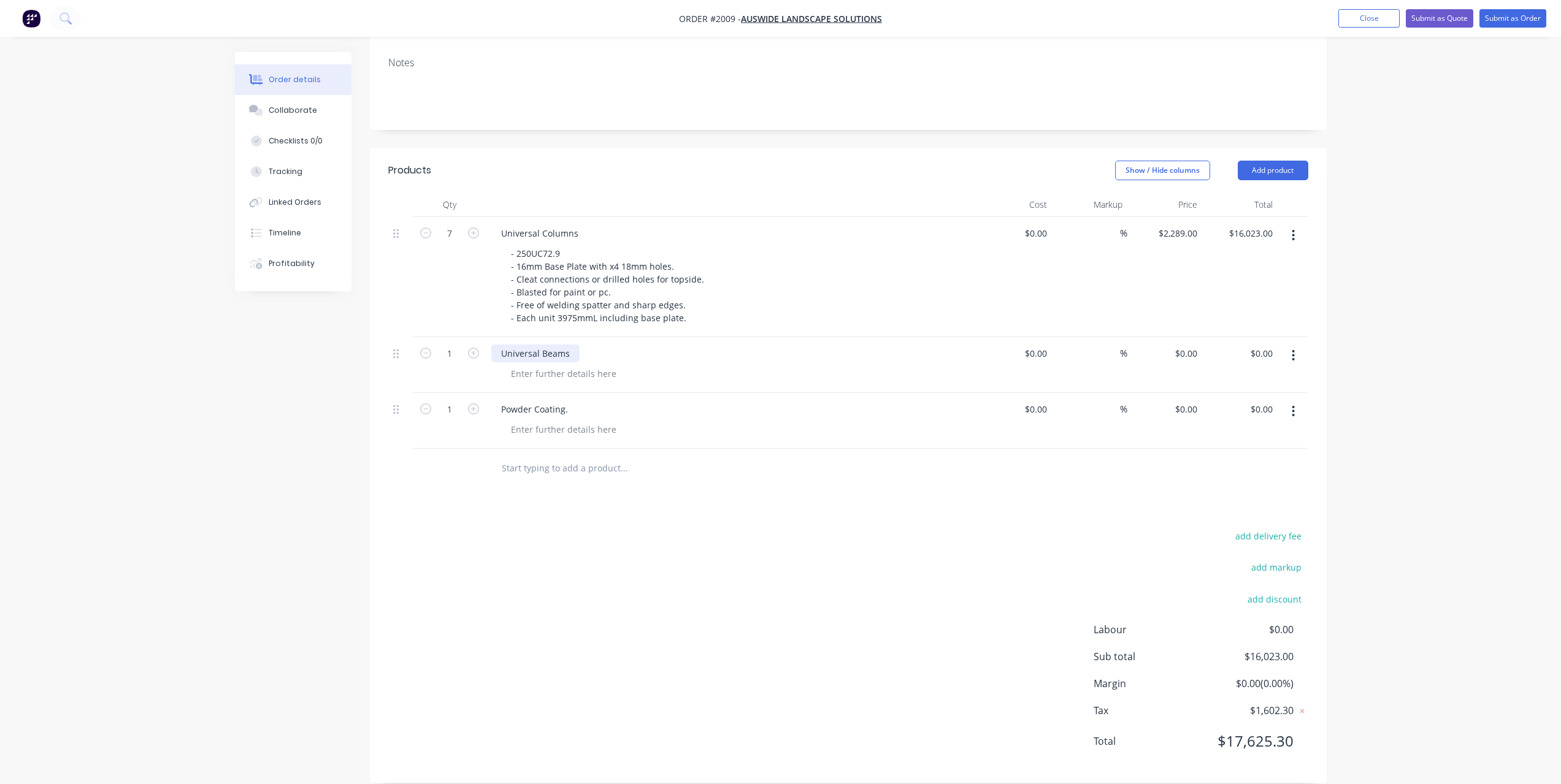
click at [568, 345] on div "Universal Beams" at bounding box center [536, 353] width 88 height 18
click at [562, 364] on div at bounding box center [563, 373] width 125 height 18
click at [577, 364] on div at bounding box center [563, 373] width 125 height 18
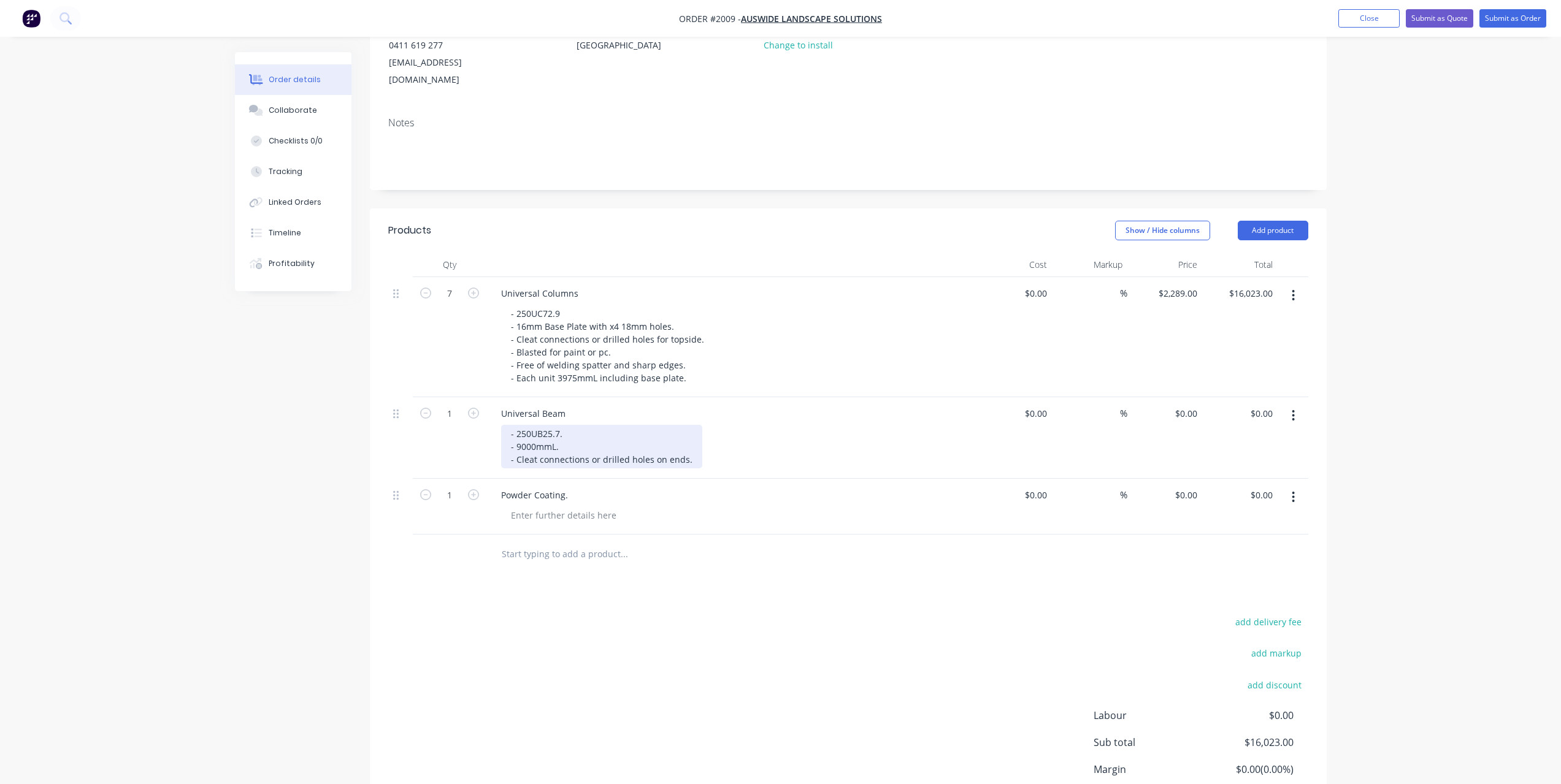
scroll to position [87, 0]
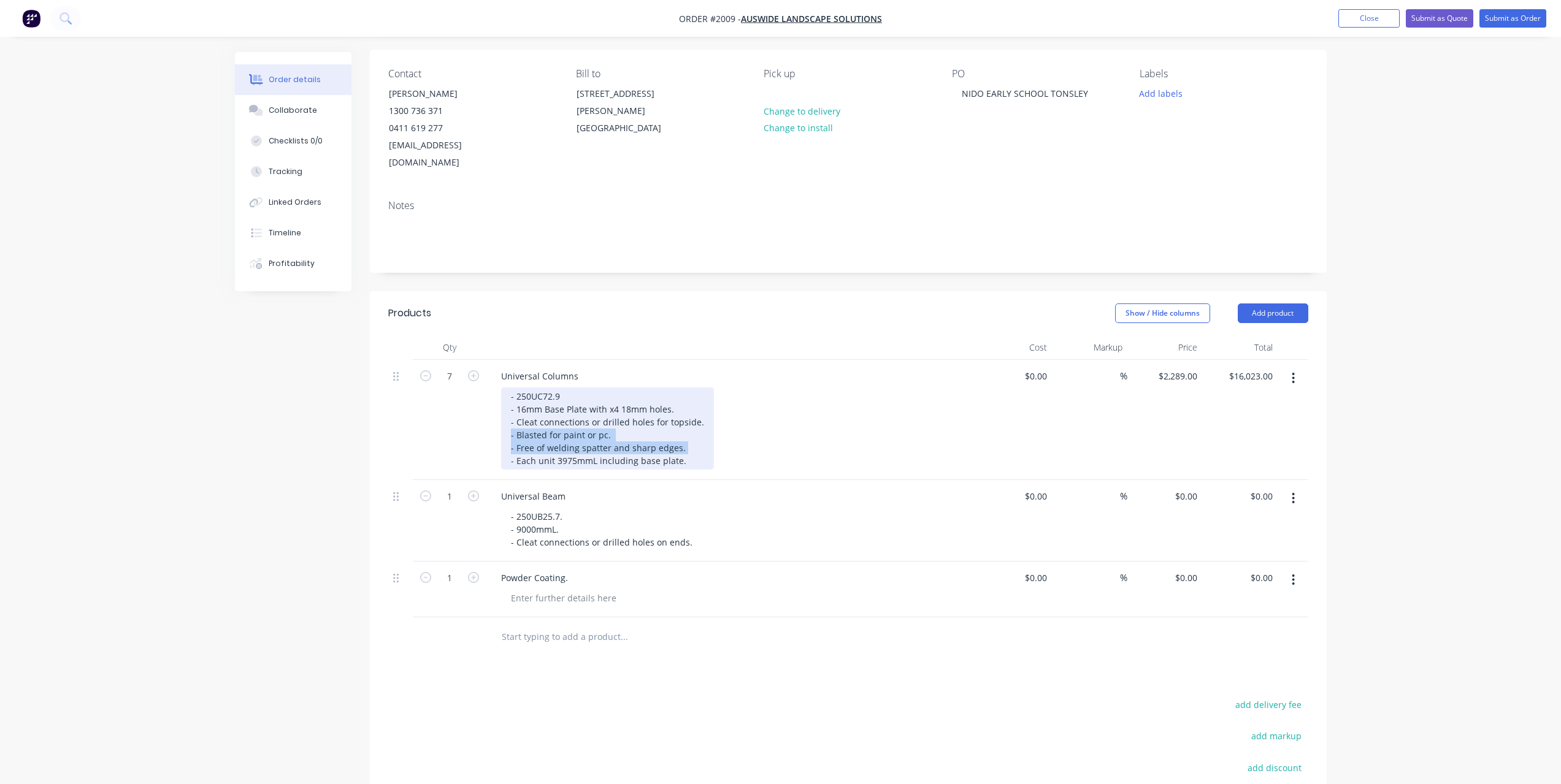
drag, startPoint x: 687, startPoint y: 431, endPoint x: 497, endPoint y: 414, distance: 190.8
click at [497, 414] on div "Universal Columns - 250UC72.9 - 16mm Base Plate with x4 18mm holes. - Cleat con…" at bounding box center [732, 420] width 491 height 120
copy div "- Blasted for paint or pc. - Free of welding spatter and sharp edges."
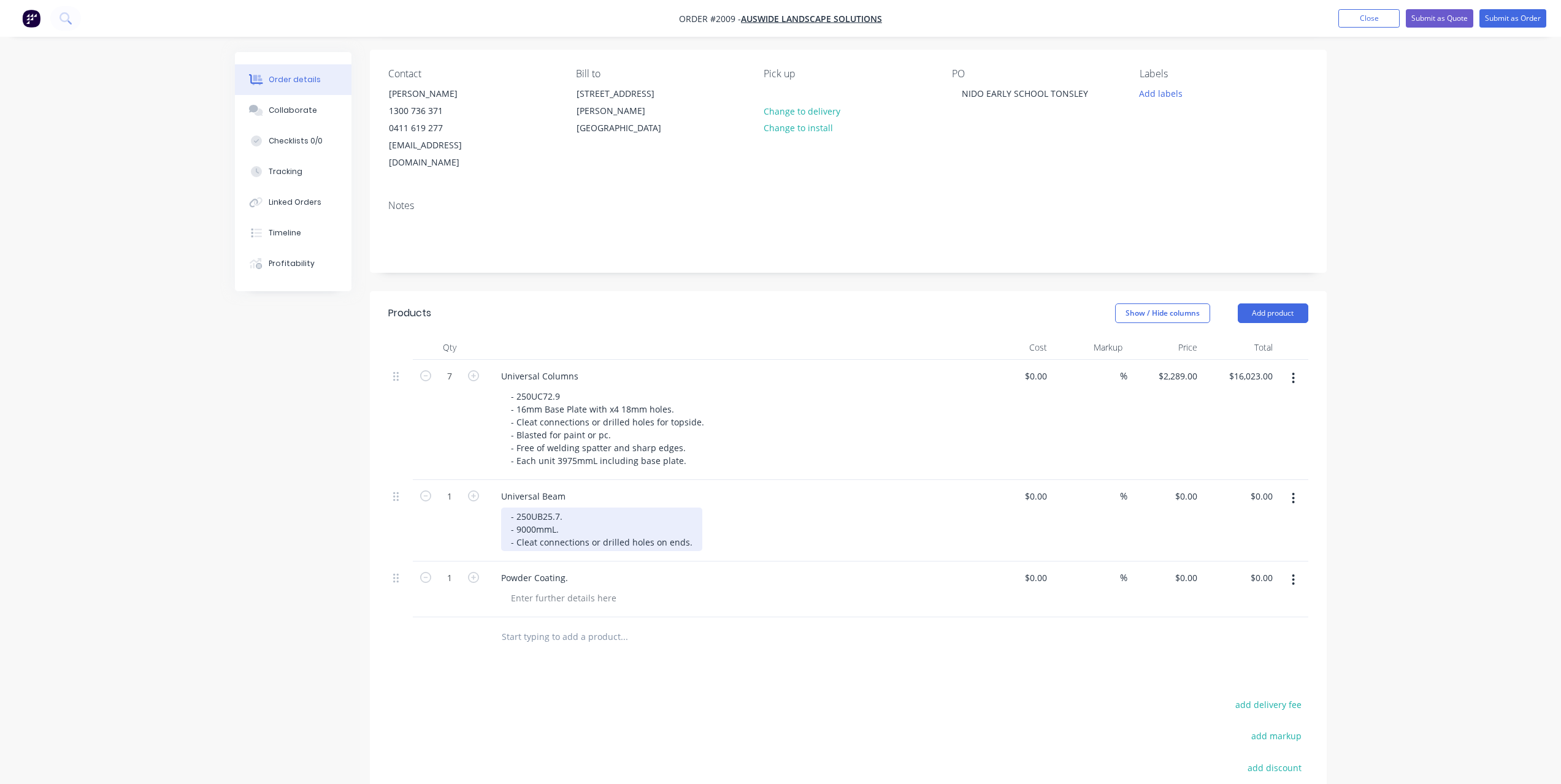
click at [687, 530] on div "- 250UB25.7. - 9000mmL. - Cleat connections or drilled holes on ends." at bounding box center [601, 529] width 201 height 43
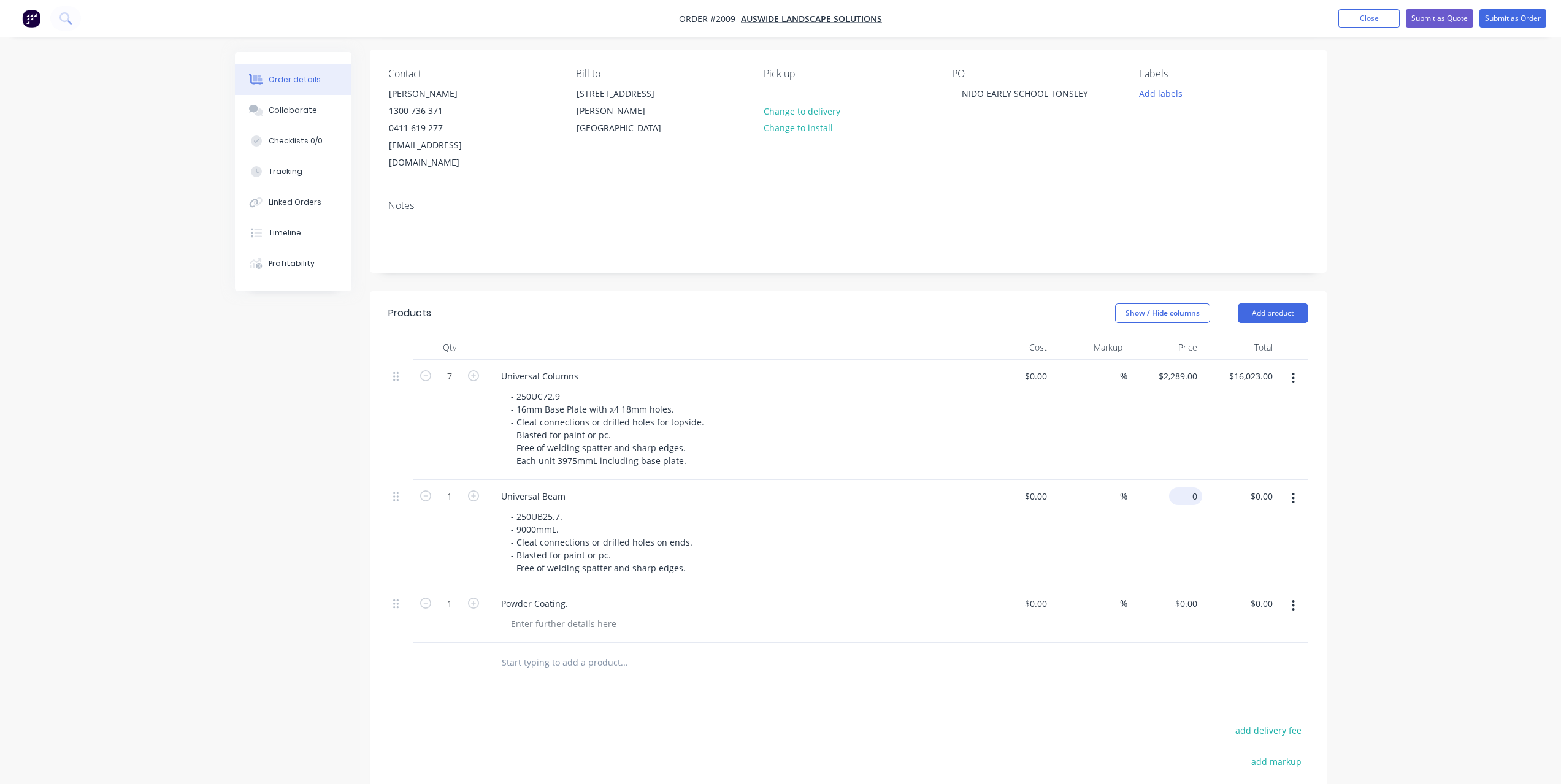
click at [1202, 487] on div "0 $0.00" at bounding box center [1189, 496] width 28 height 18
type input "$2,660.00"
click at [916, 508] on div "- 250UB25.7. - 9000mmL. - Cleat connections or drilled holes on ends. - Blasted…" at bounding box center [736, 543] width 471 height 69
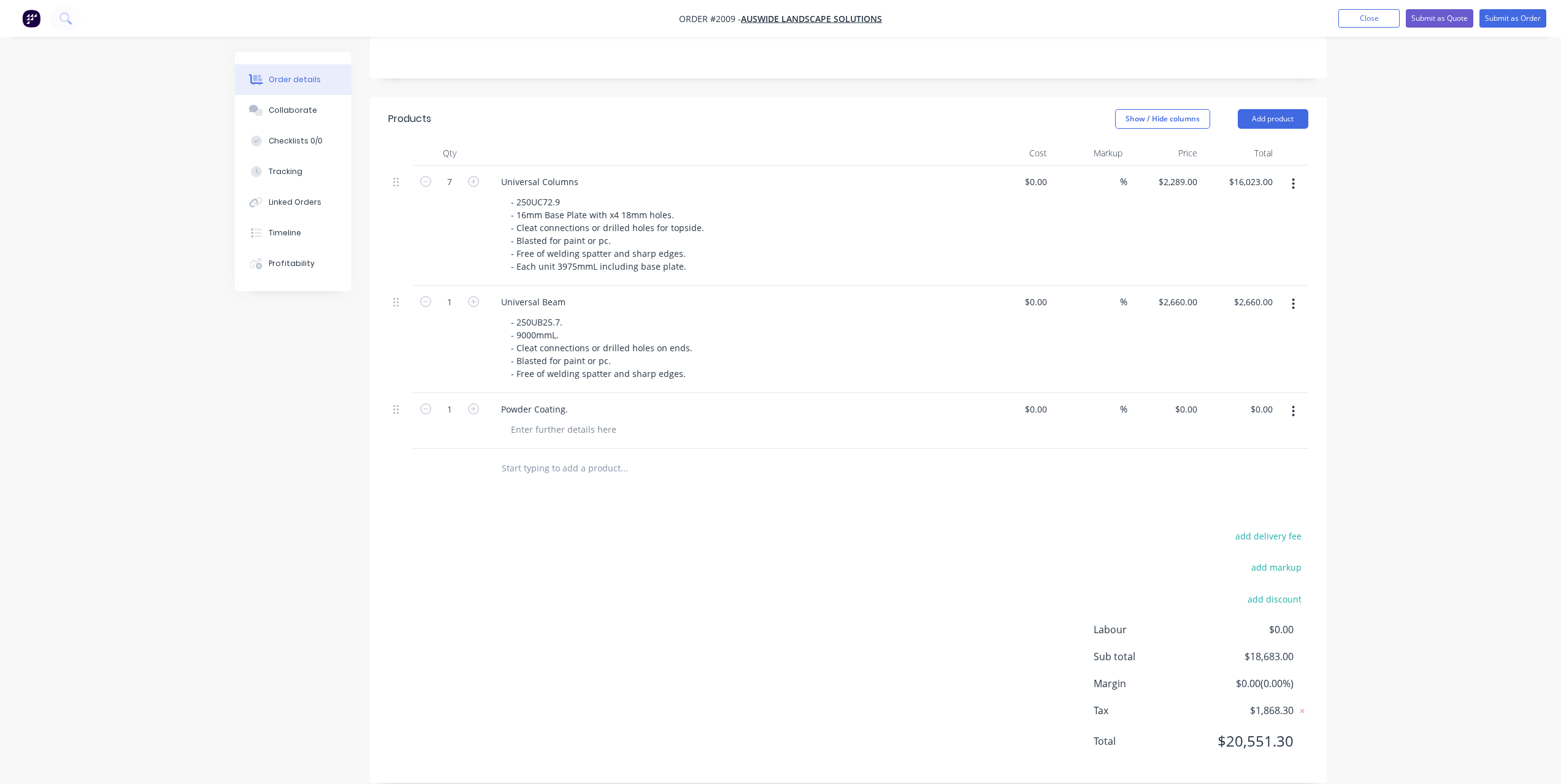
scroll to position [0, 0]
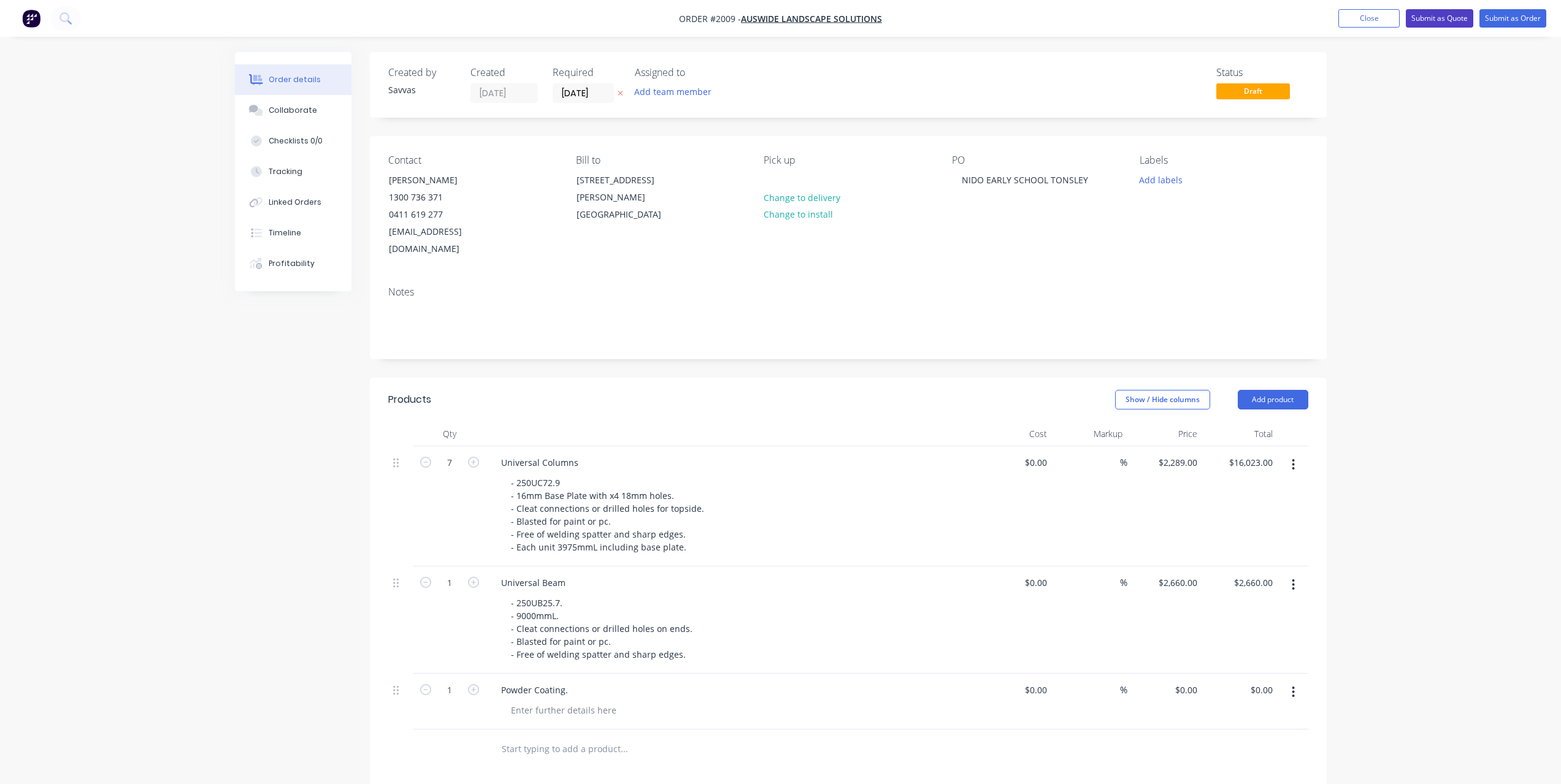
click at [1429, 25] on button "Submit as Quote" at bounding box center [1439, 18] width 67 height 18
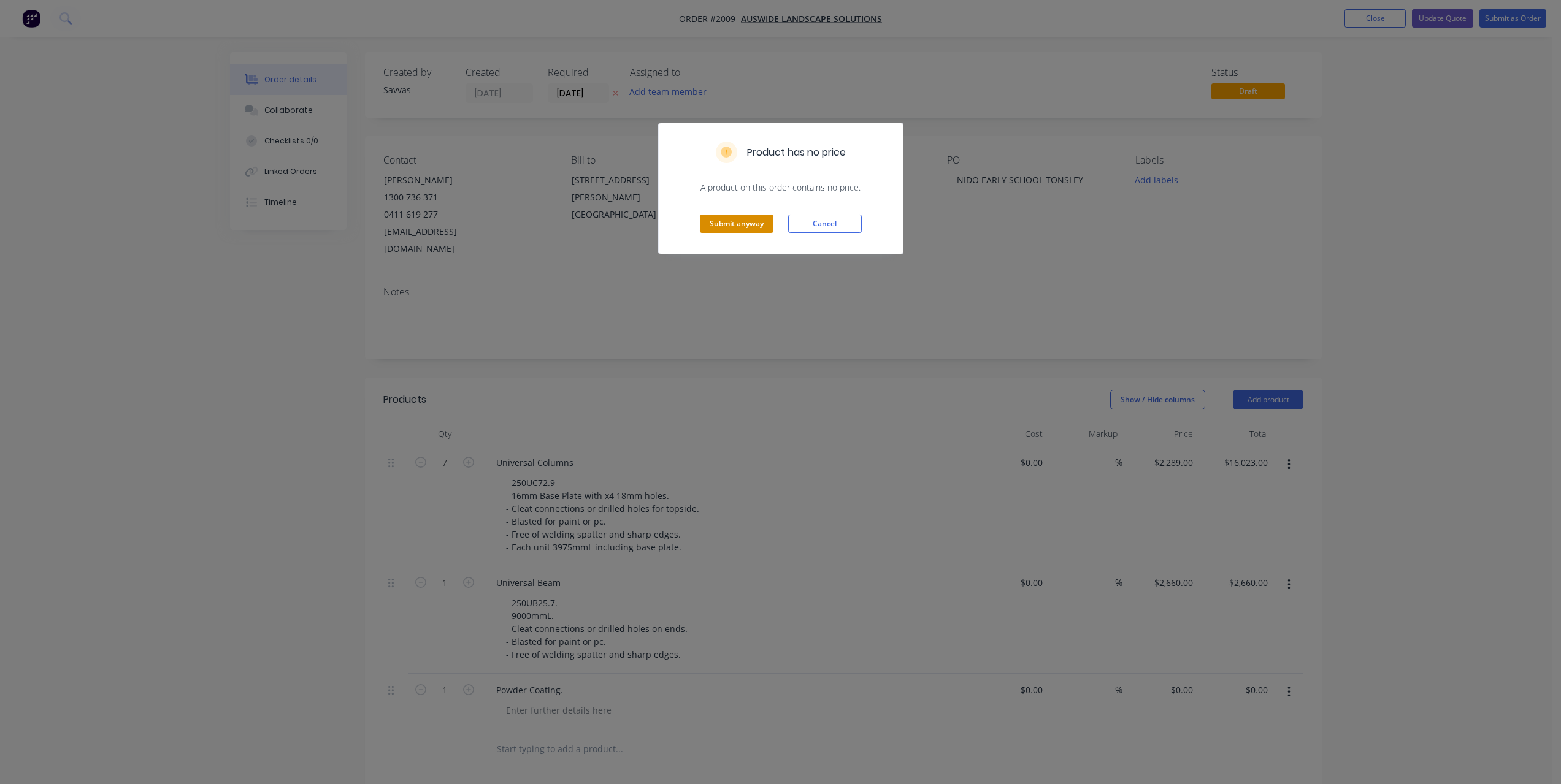
click at [725, 221] on button "Submit anyway" at bounding box center [736, 223] width 73 height 18
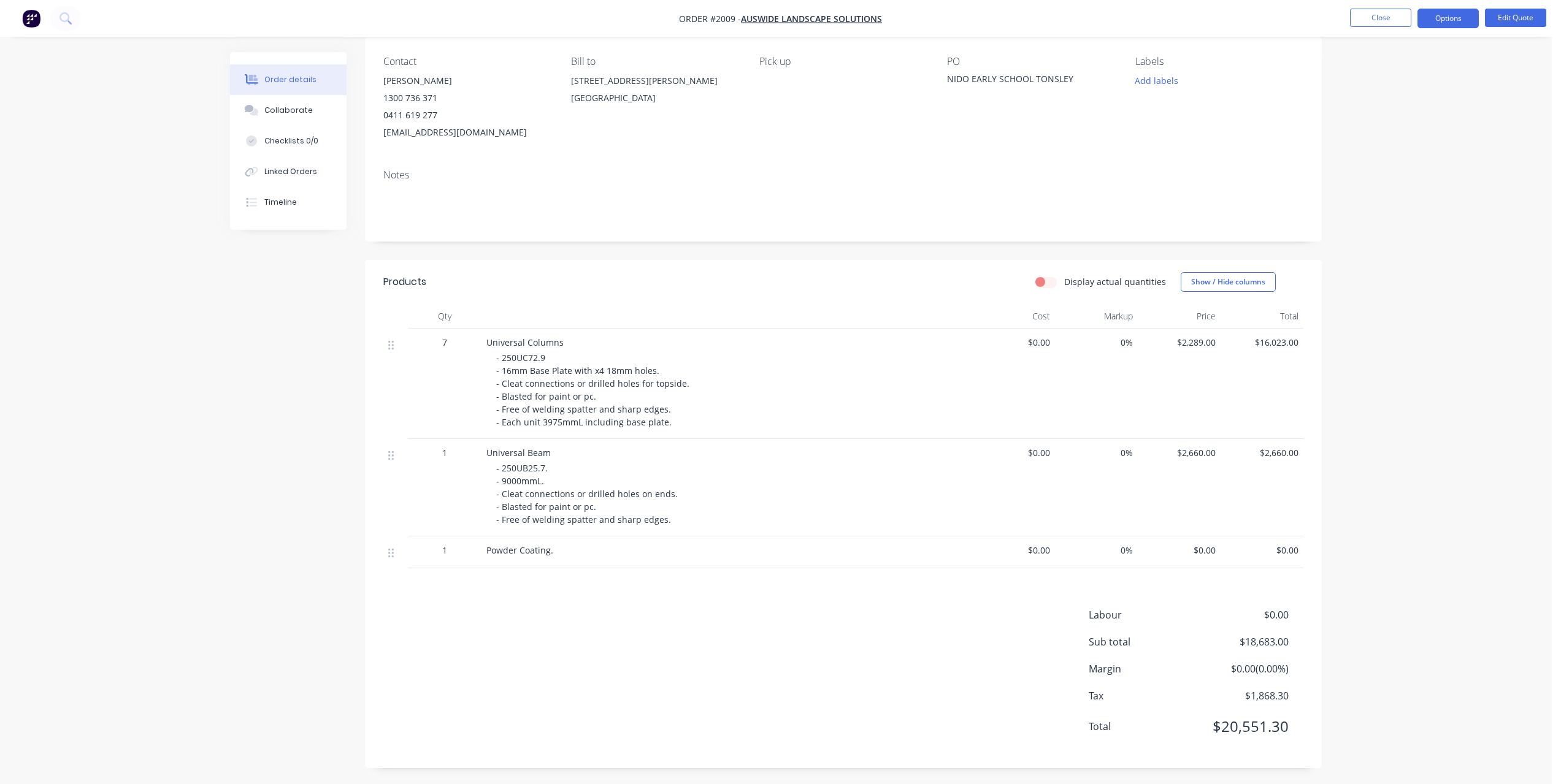
scroll to position [100, 0]
click at [1522, 25] on button "Edit Quote" at bounding box center [1516, 17] width 62 height 18
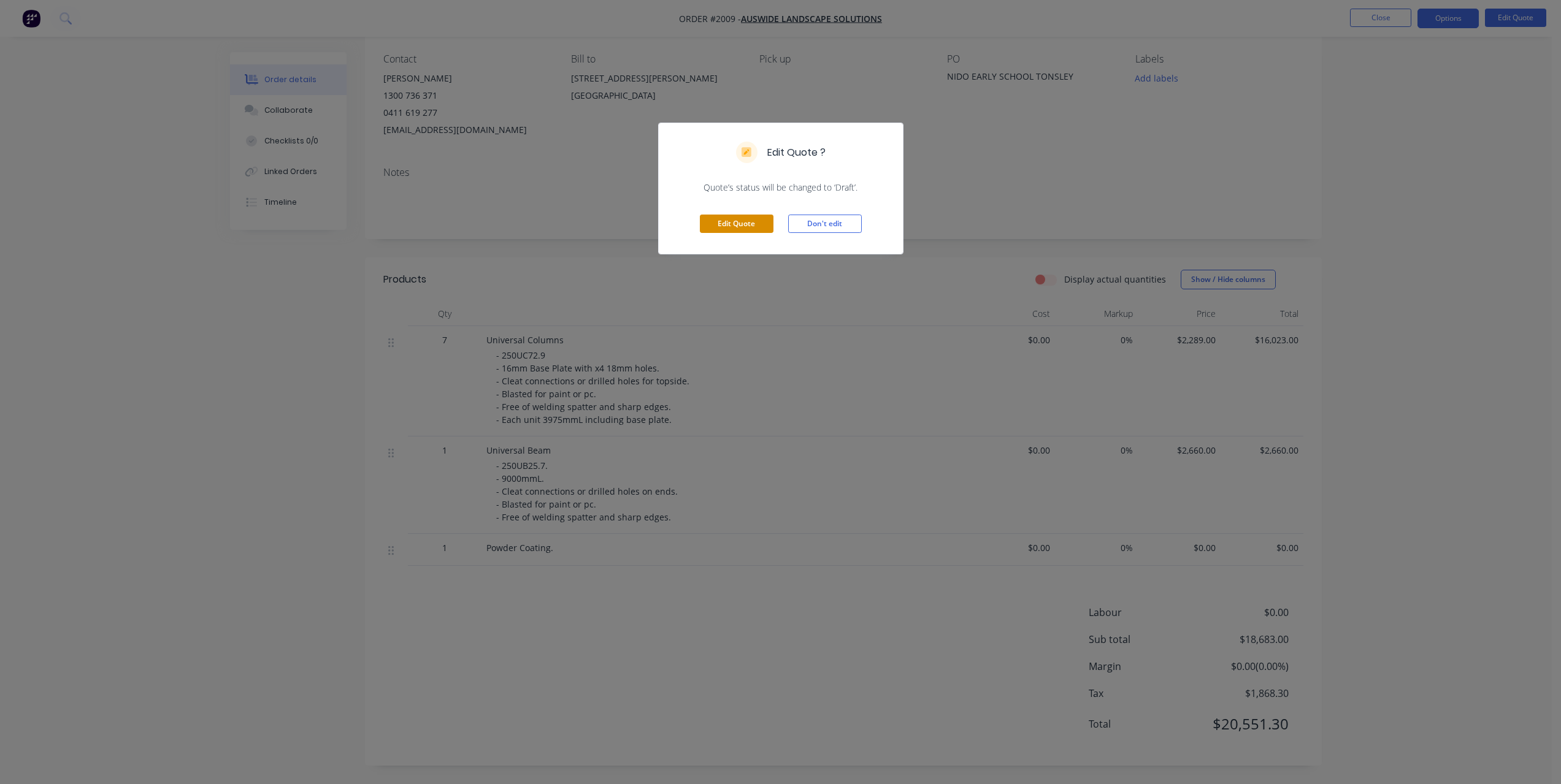
click at [721, 218] on button "Edit Quote" at bounding box center [736, 223] width 73 height 18
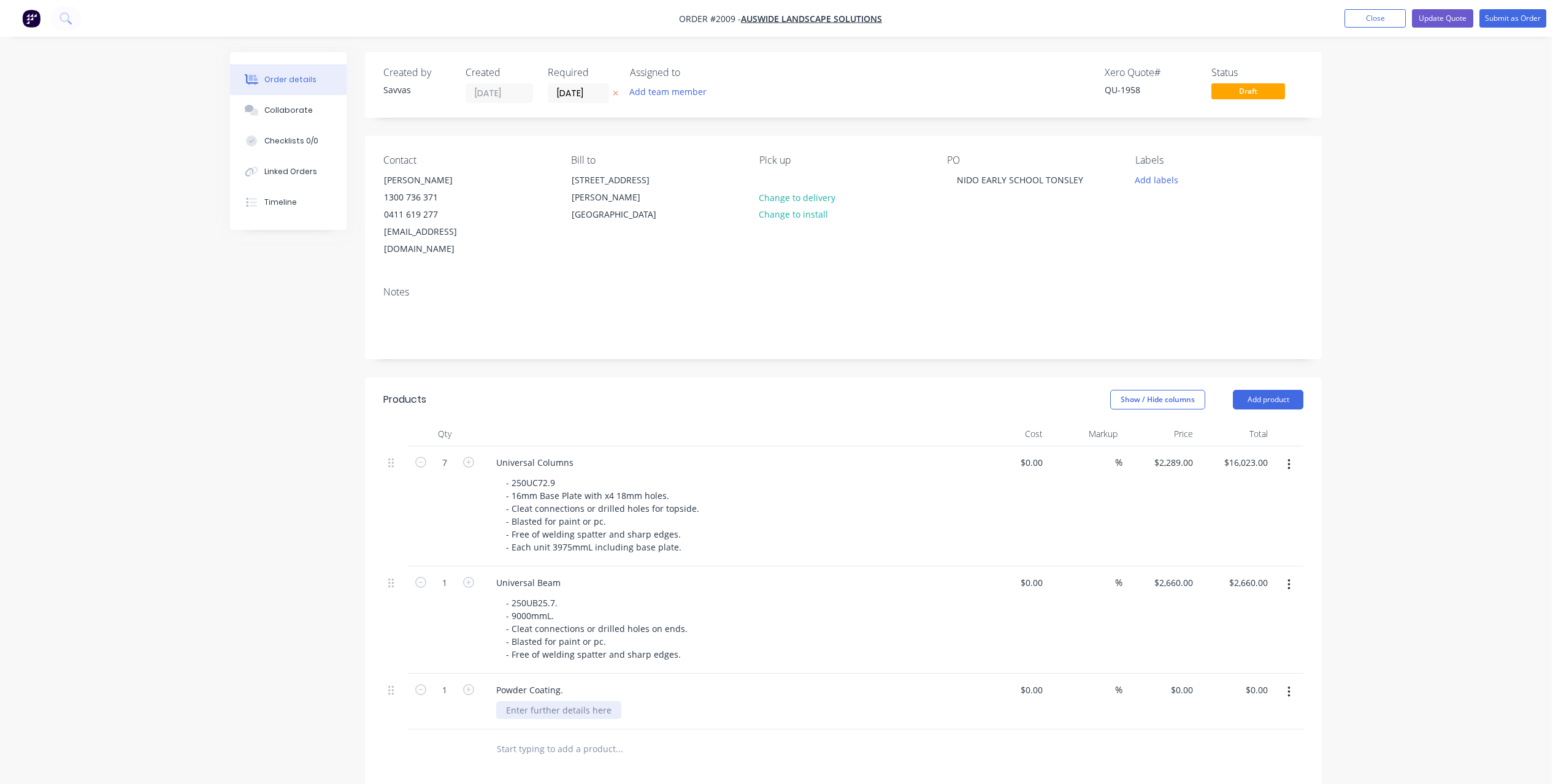
click at [564, 701] on div at bounding box center [559, 710] width 125 height 18
click at [615, 93] on icon at bounding box center [615, 92] width 6 height 7
click at [1370, 22] on button "Close" at bounding box center [1376, 18] width 62 height 18
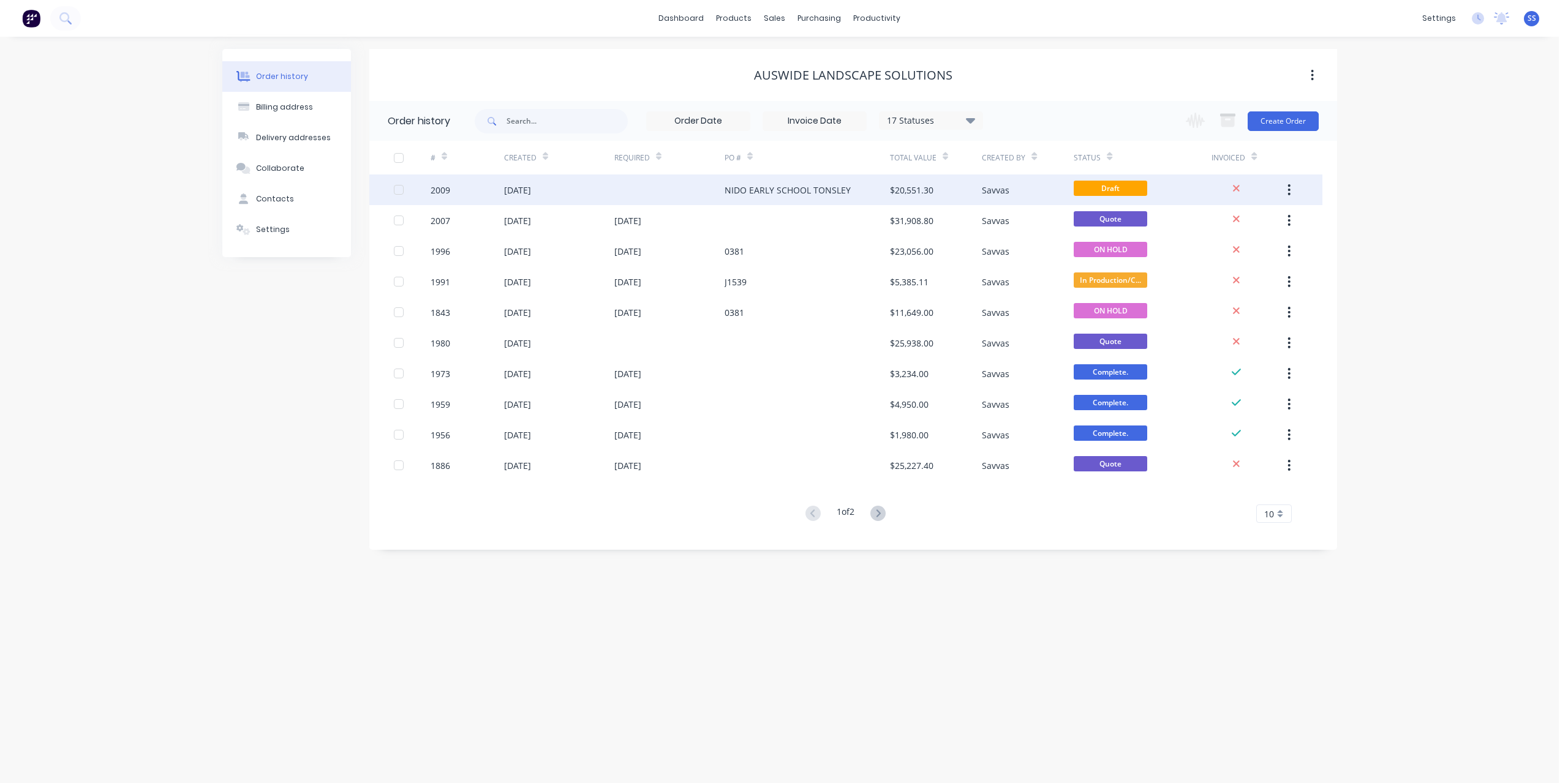
click at [620, 187] on div at bounding box center [670, 190] width 110 height 31
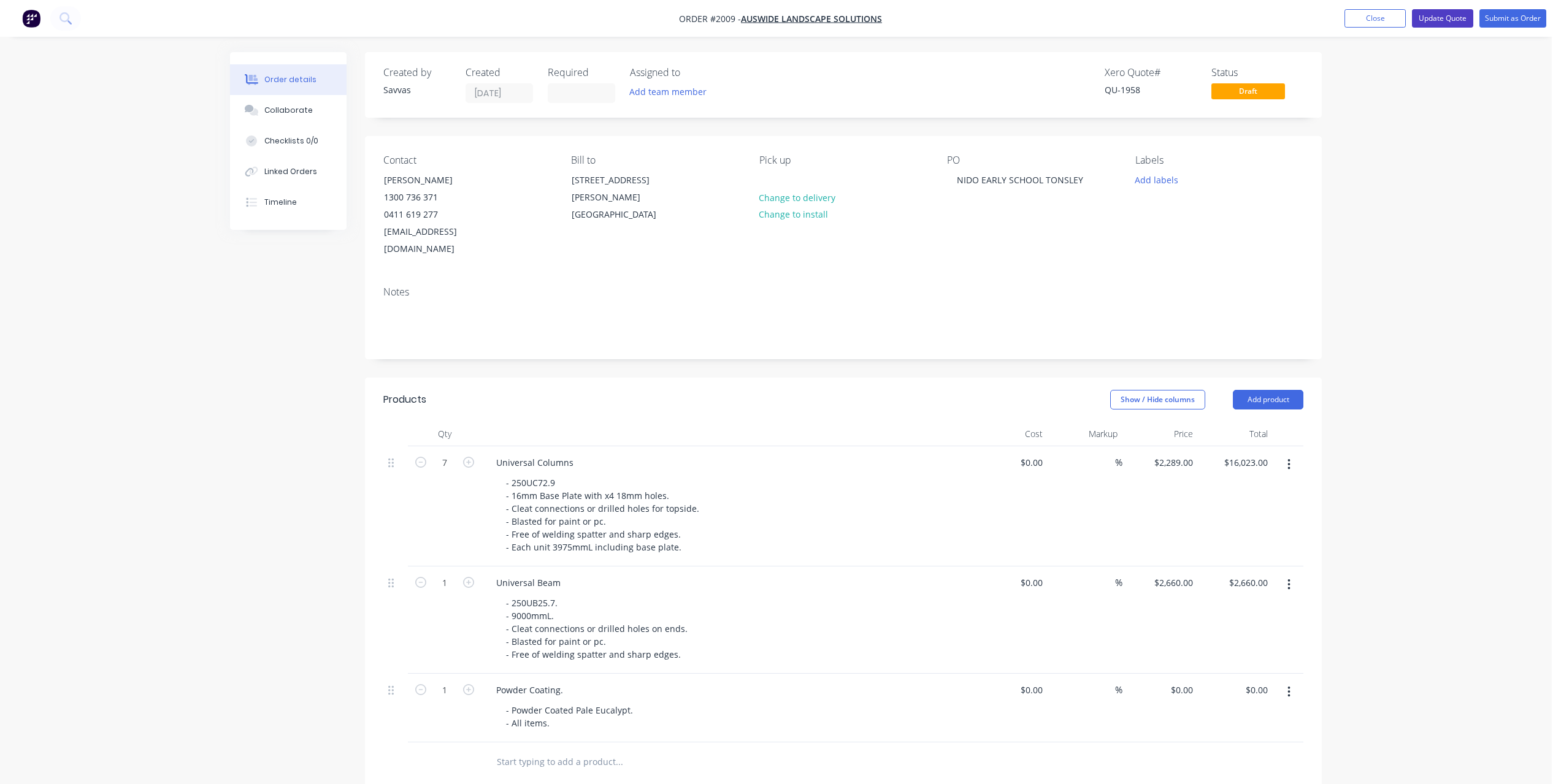
click at [1450, 18] on button "Update Quote" at bounding box center [1443, 18] width 62 height 18
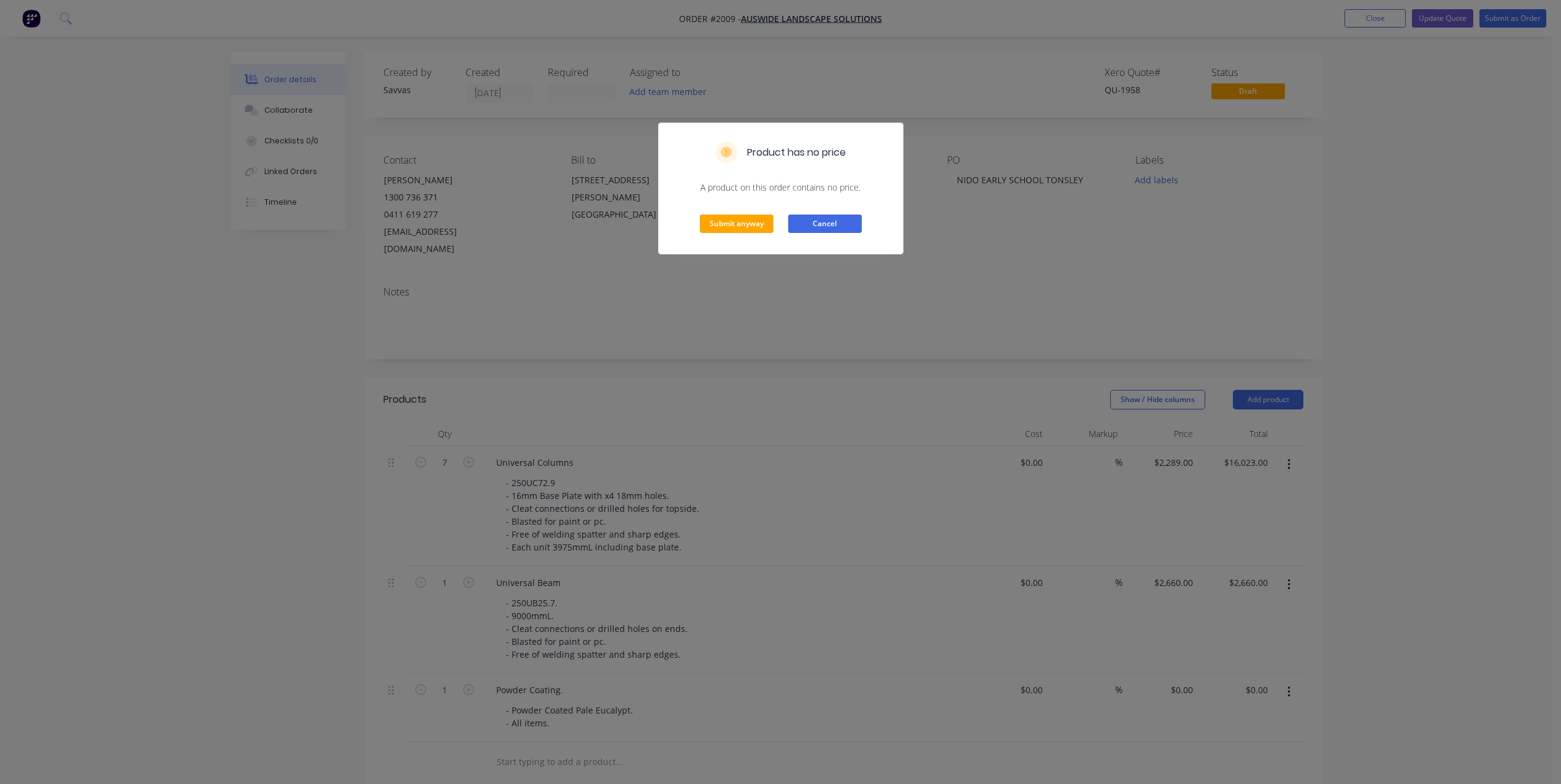
click at [803, 219] on button "Cancel" at bounding box center [825, 223] width 73 height 18
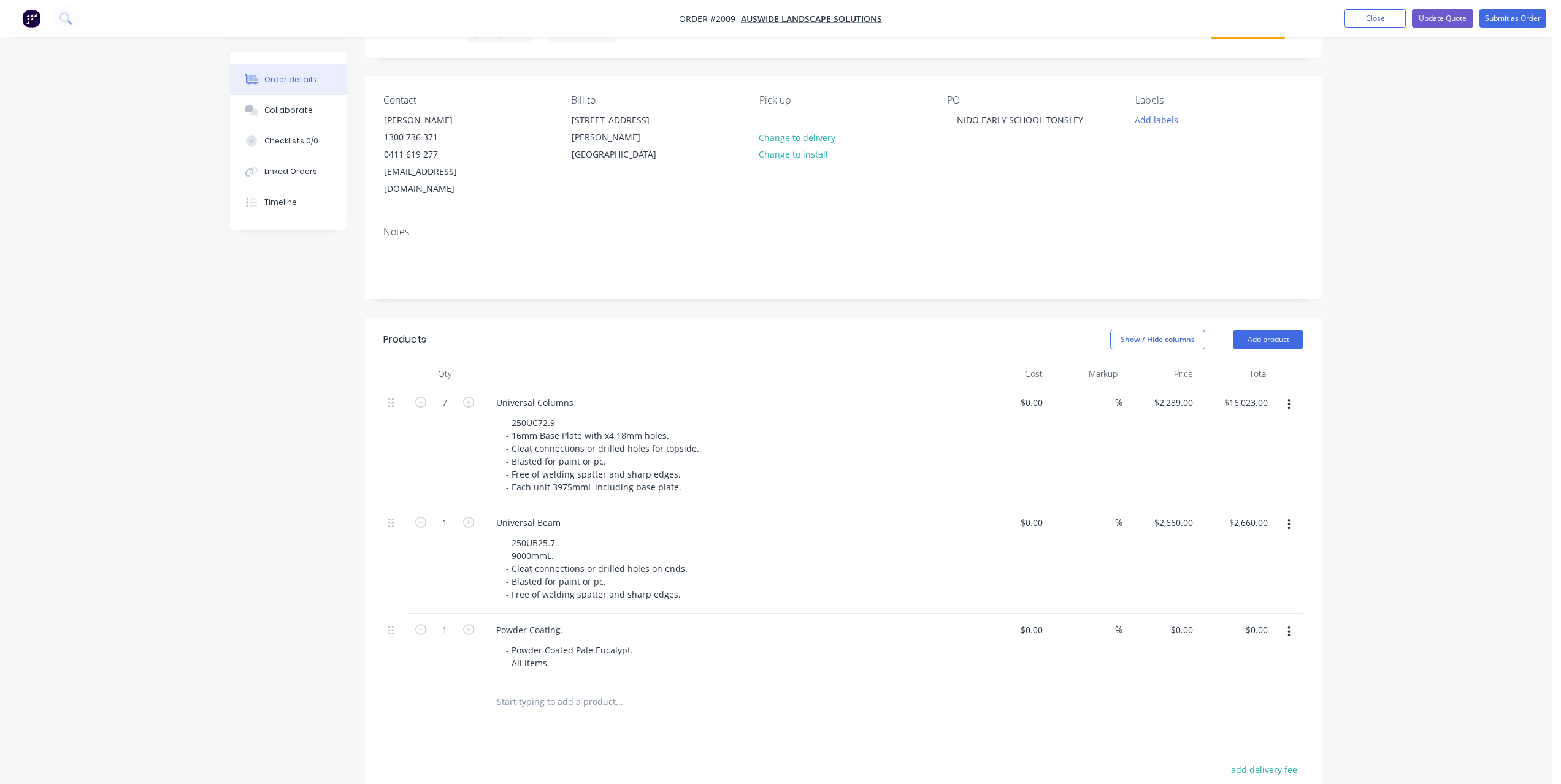
scroll to position [143, 0]
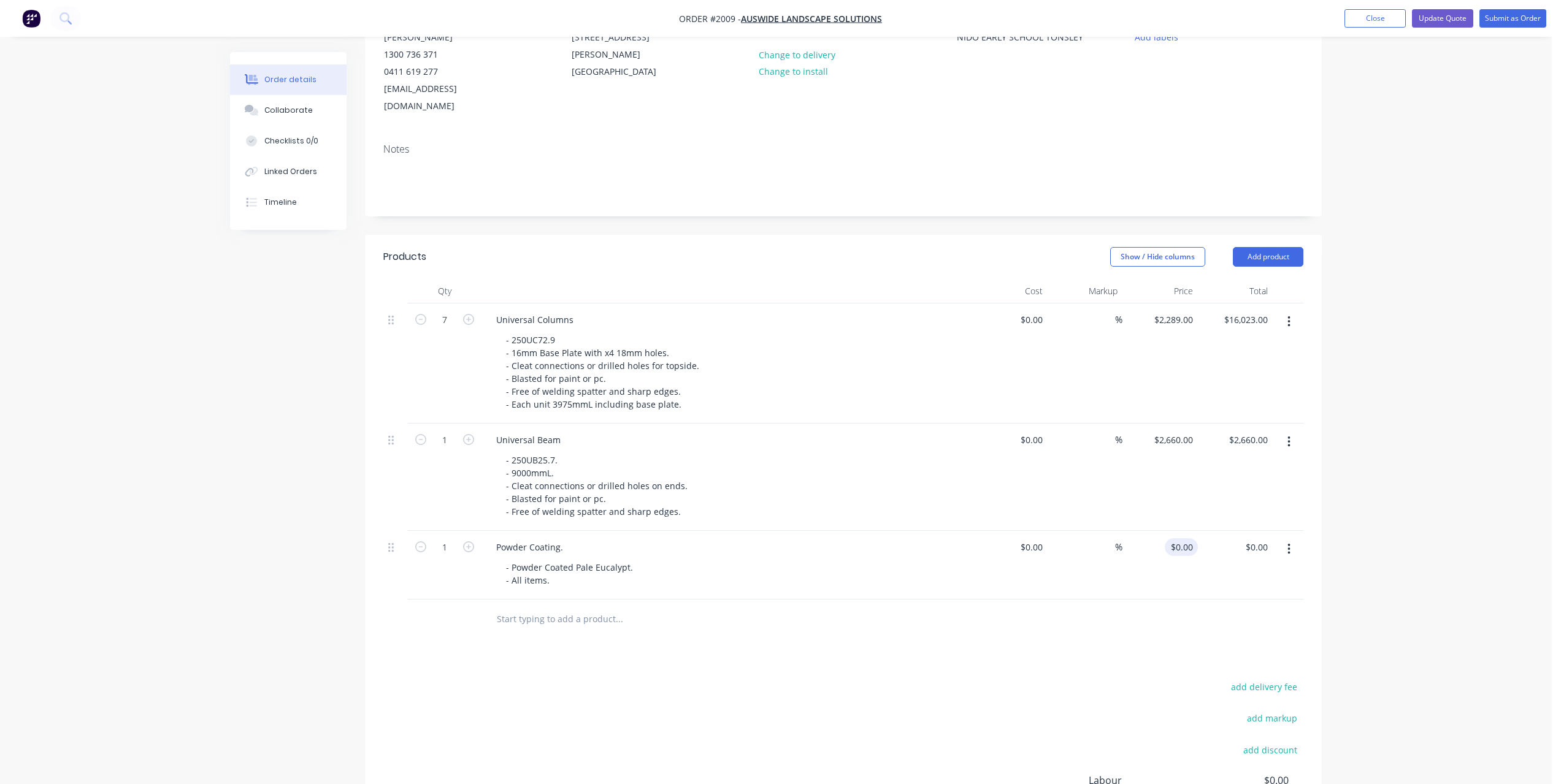
type input "0"
click at [1181, 538] on div "0 $0.00" at bounding box center [1181, 547] width 33 height 18
type input "2660"
type input "$0.00"
click at [1183, 431] on input "2660" at bounding box center [1175, 439] width 45 height 18
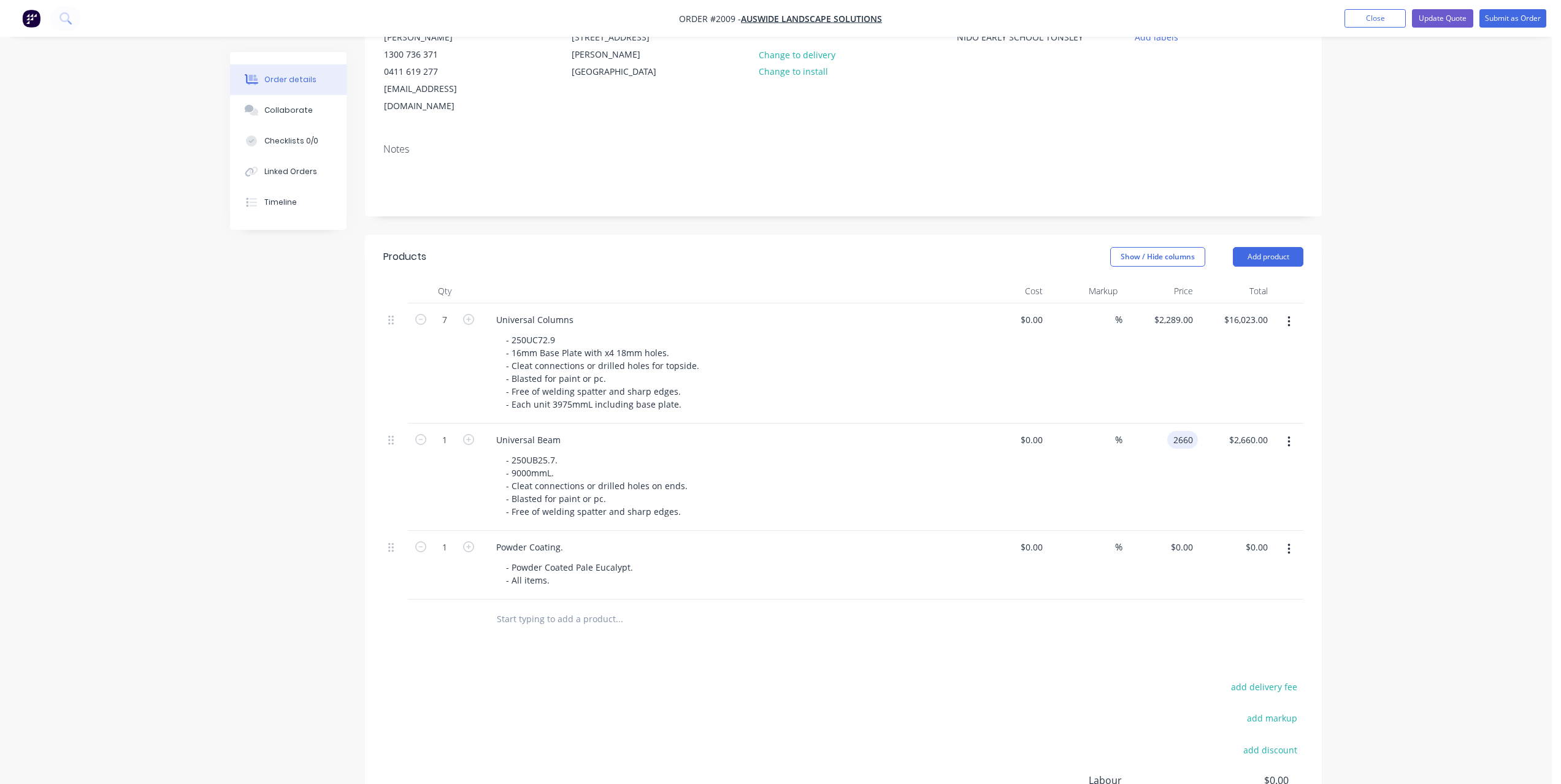
type input "$2,660.00"
click at [1046, 616] on div at bounding box center [844, 619] width 920 height 40
click at [1192, 538] on input "0" at bounding box center [1184, 547] width 28 height 18
type input "$3,440.00"
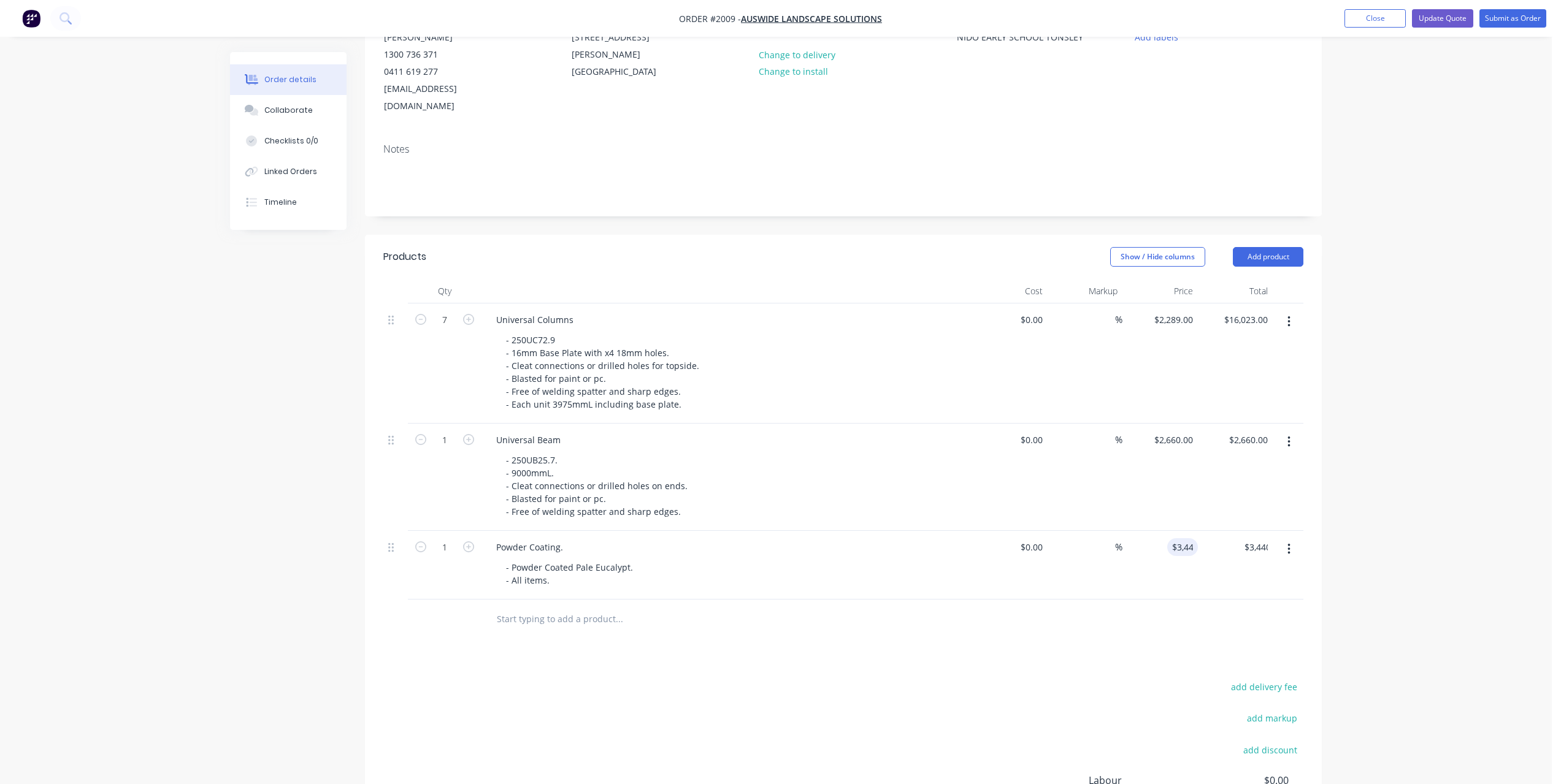
click at [934, 629] on div "Products Show / Hide columns Add product Qty Cost Markup Price Total 7 Universa…" at bounding box center [843, 584] width 957 height 699
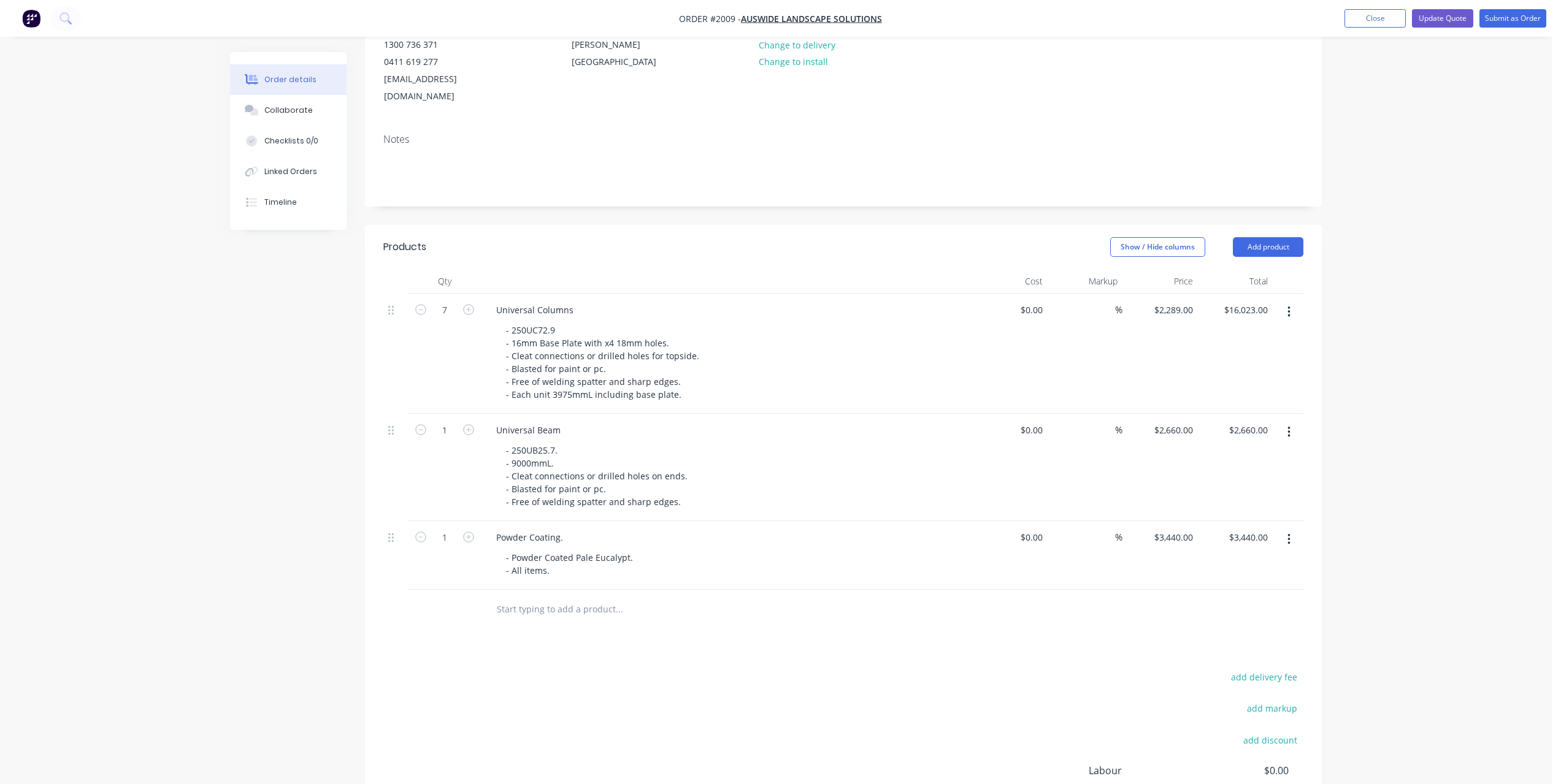
scroll to position [151, 0]
click at [1174, 530] on input "3440" at bounding box center [1175, 539] width 45 height 18
type input "$3,500.00"
click at [928, 632] on div "Products Show / Hide columns Add product Qty Cost Markup Price Total 7 Universa…" at bounding box center [843, 577] width 957 height 699
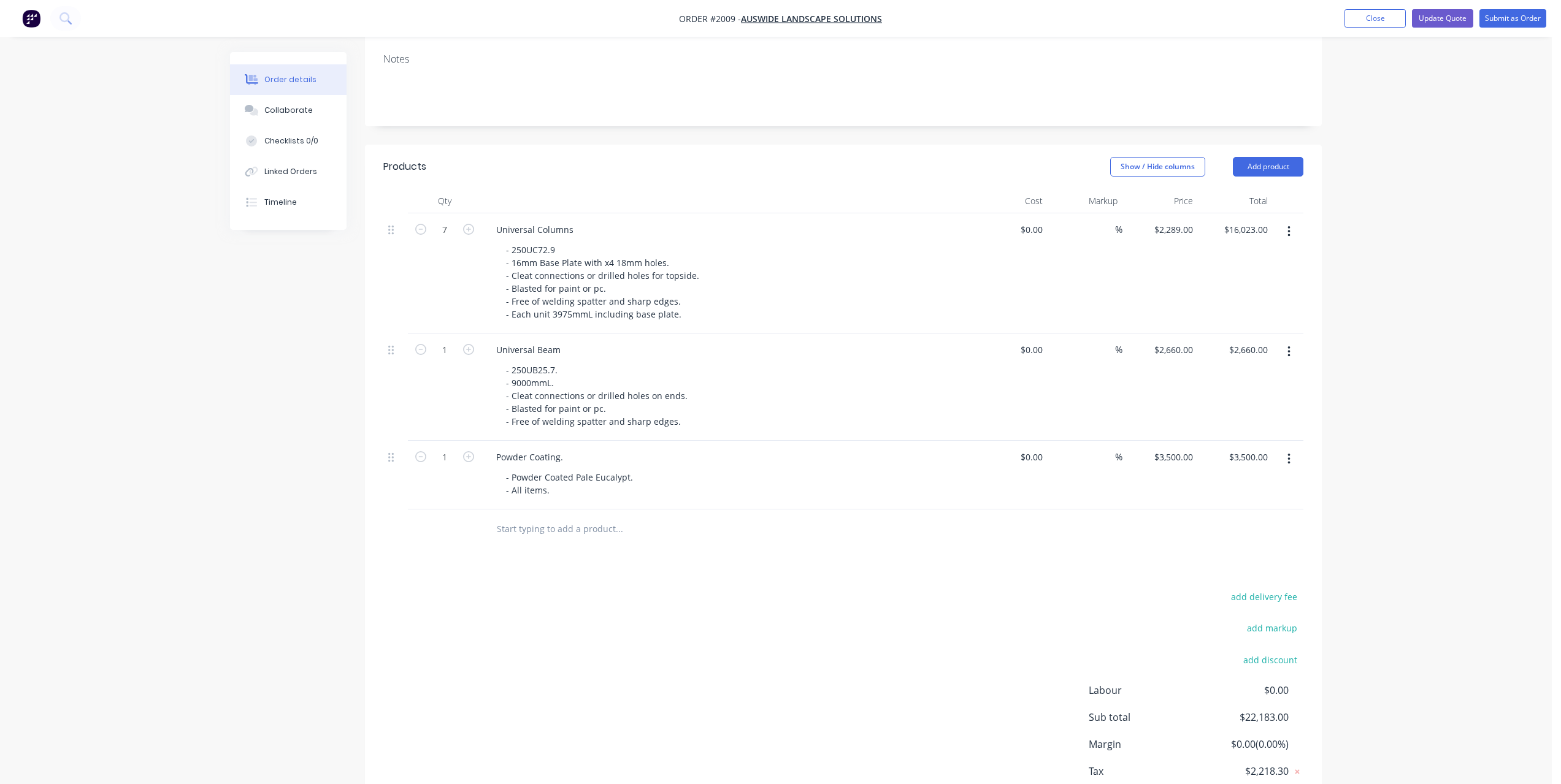
scroll to position [7, 0]
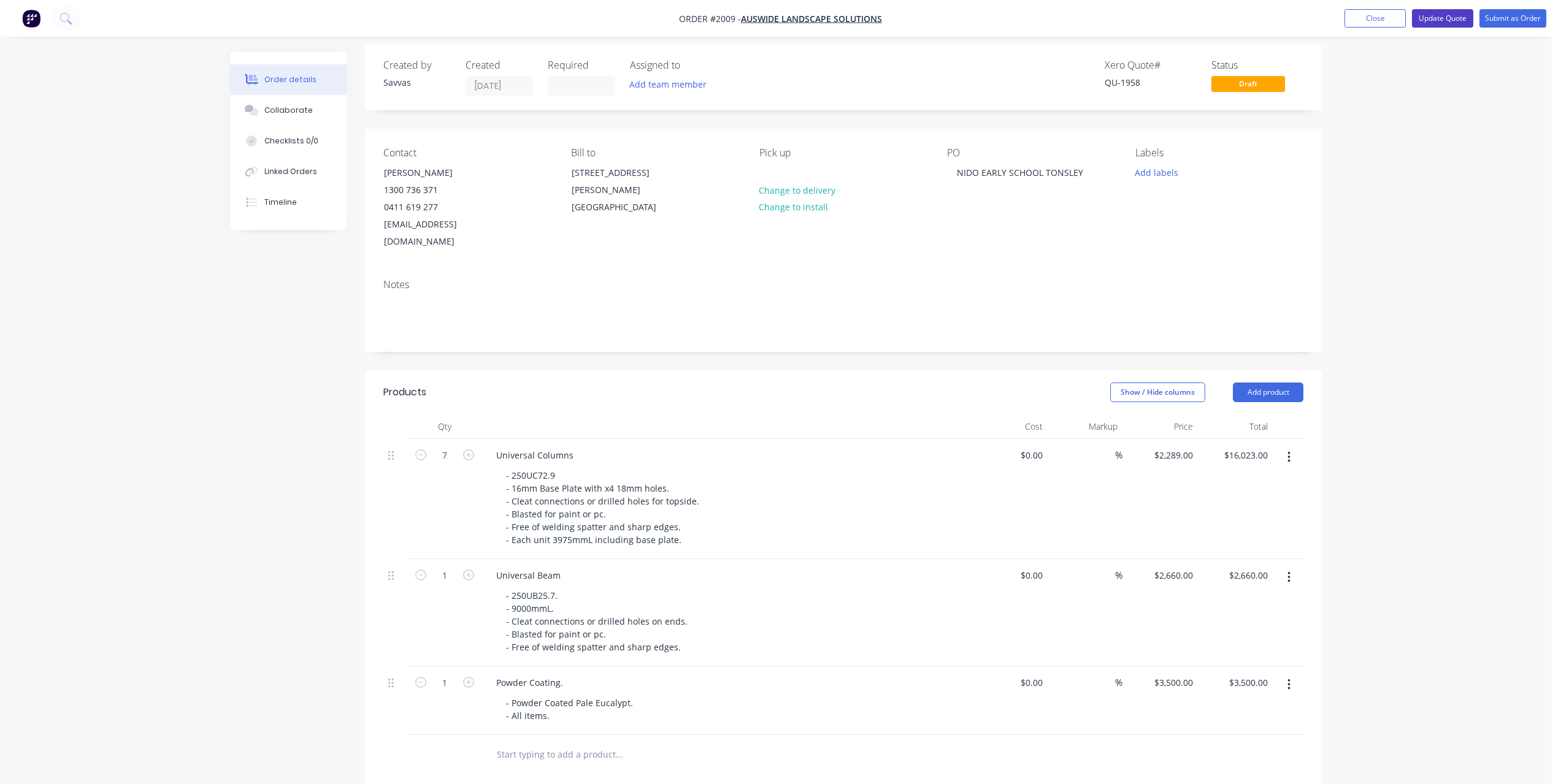
click at [1450, 21] on button "Update Quote" at bounding box center [1443, 18] width 62 height 18
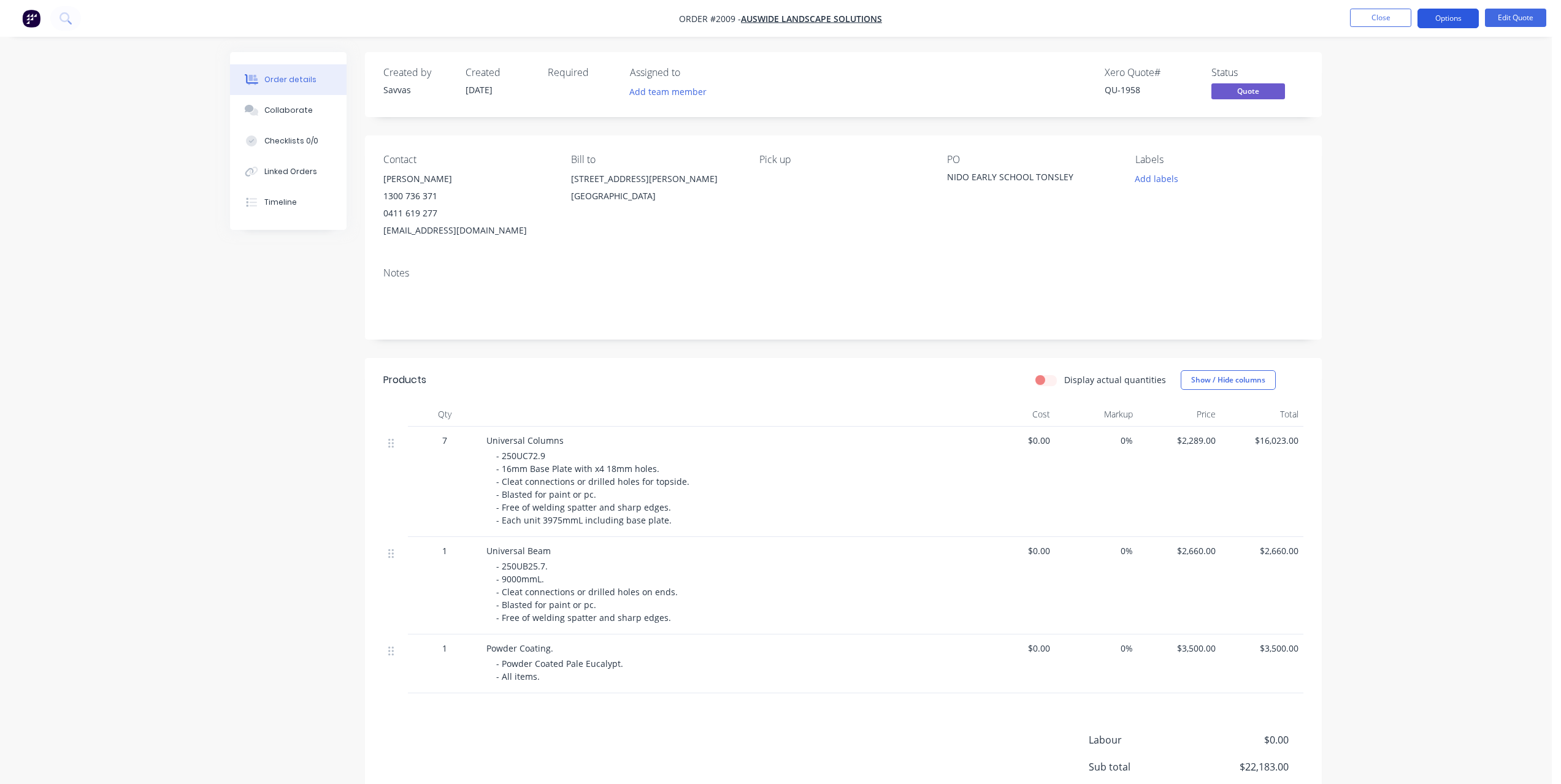
click at [1439, 22] on button "Options" at bounding box center [1448, 18] width 62 height 20
click at [1416, 69] on div "Quote" at bounding box center [1411, 74] width 113 height 18
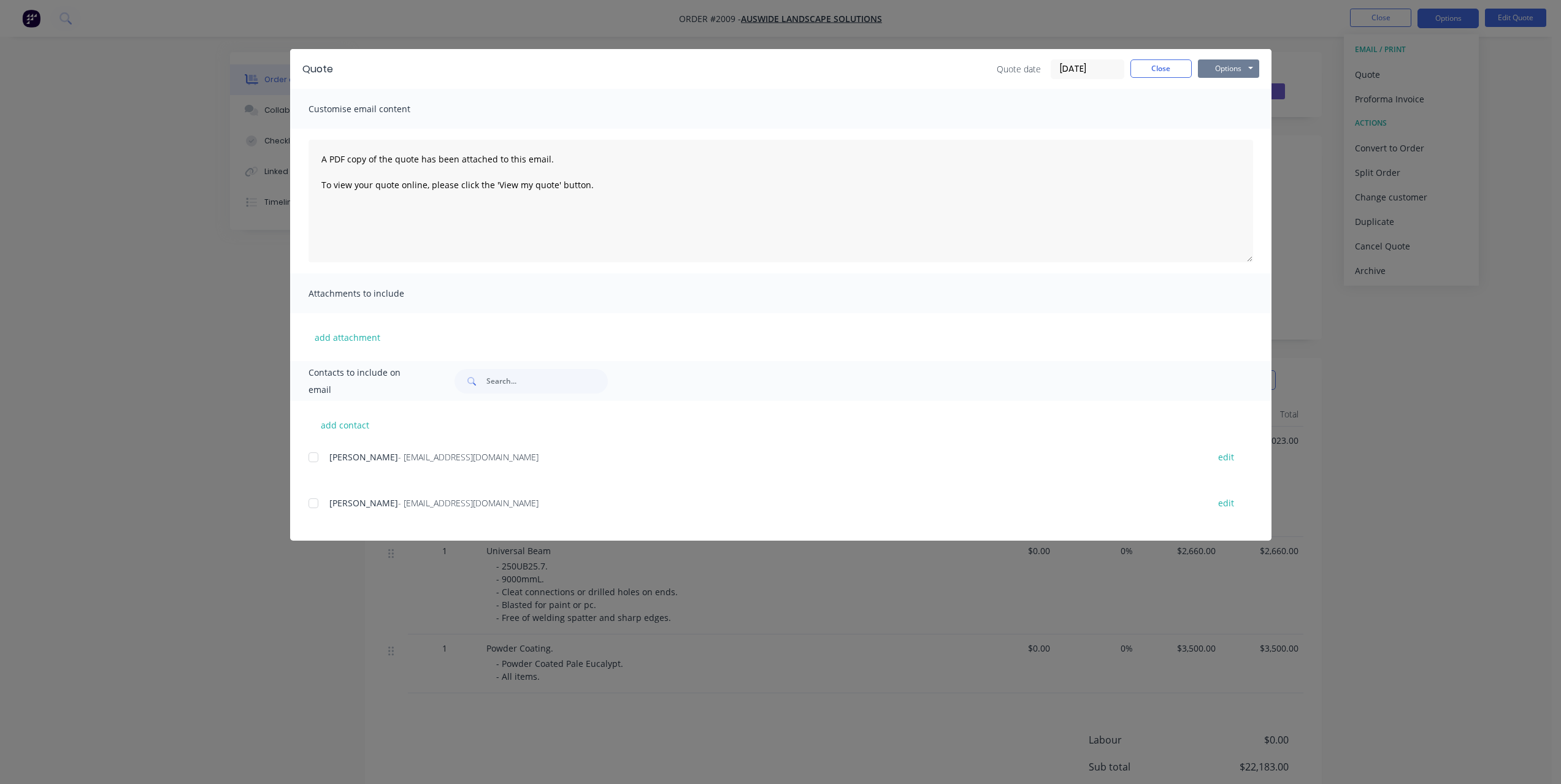
click at [1235, 67] on button "Options" at bounding box center [1229, 68] width 62 height 18
click at [1241, 106] on button "Print" at bounding box center [1237, 110] width 78 height 21
